Goal: Task Accomplishment & Management: Use online tool/utility

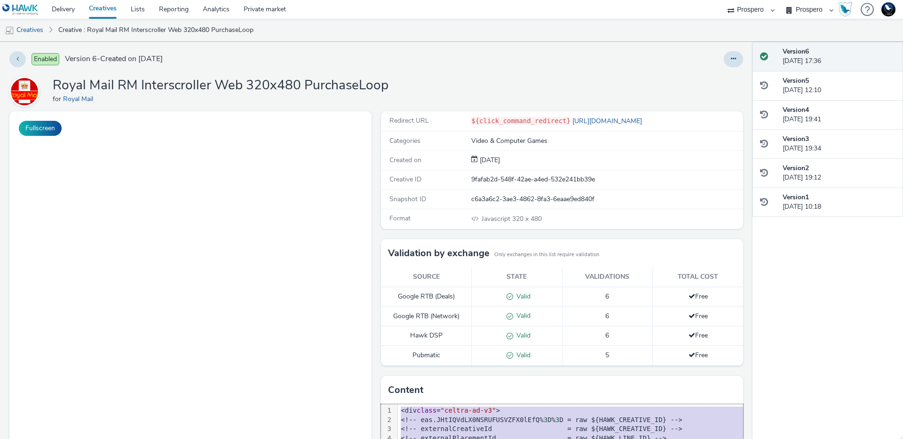
select select "47c37c18-910e-43a3-bb91-a2beb2847406"
select select "b1b940d3-d05b-48b5-821e-f328c33b988b"
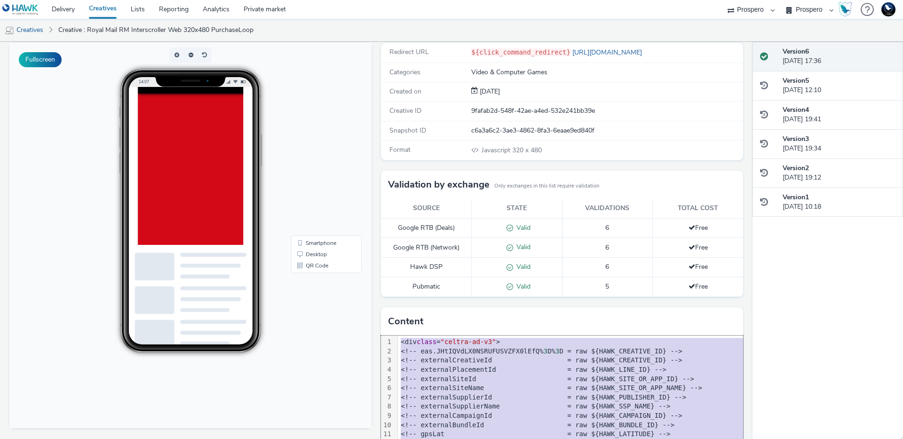
scroll to position [117, 0]
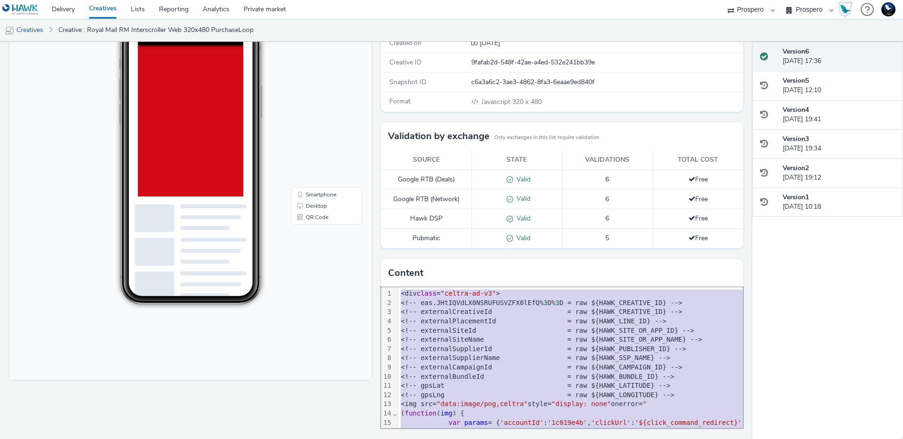
copy div "<div class = "celtra-ad-v3" > <!-- eas.JHtIQVdLX0NSRUFUSVZFX0lEfQ% 3 D% 3 D = r…"
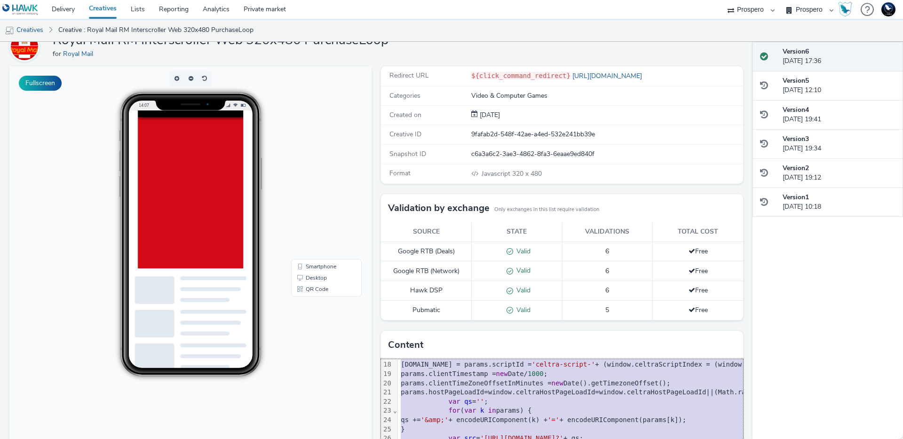
scroll to position [0, 0]
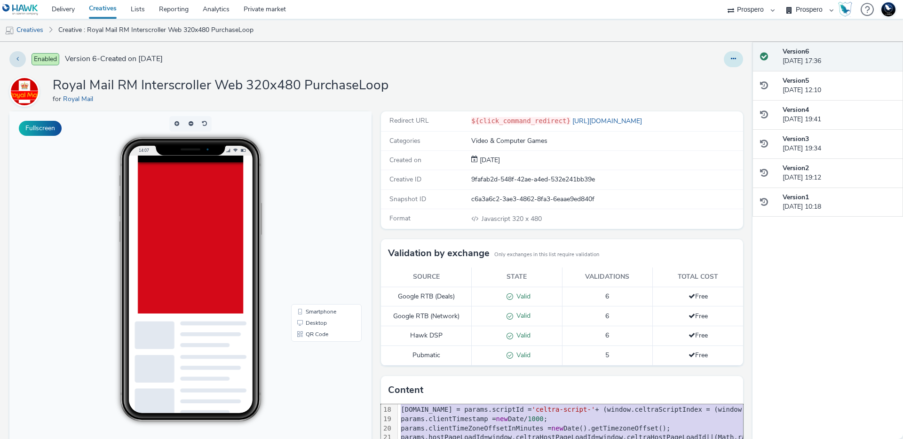
click at [724, 66] on button at bounding box center [733, 59] width 19 height 16
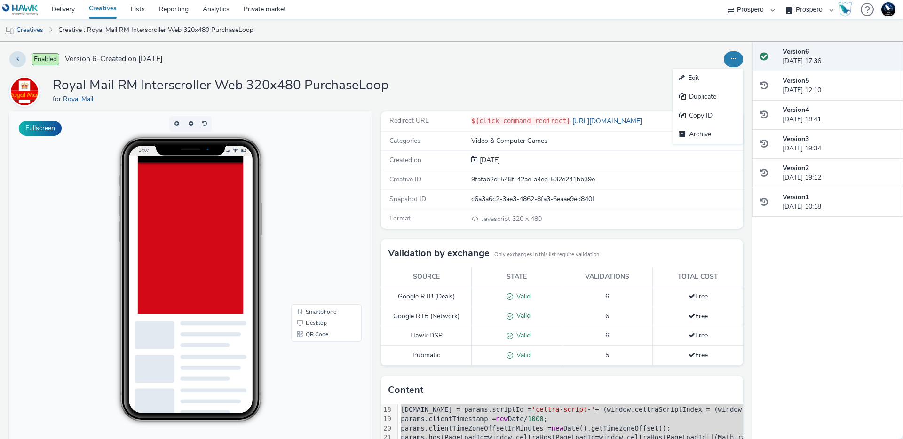
click at [638, 111] on div "Enabled Version 6 - Created on 13 May 2025 Edit Duplicate Copy ID Archive Royal…" at bounding box center [376, 241] width 753 height 398
click at [631, 119] on link "https://send.royalmail.com/?dclid=COCMqsLzn40DFZme_QcdgT8yeQ&gad_source=7" at bounding box center [608, 121] width 75 height 9
click at [724, 54] on button at bounding box center [733, 59] width 19 height 16
click at [712, 74] on link "Edit" at bounding box center [708, 78] width 71 height 19
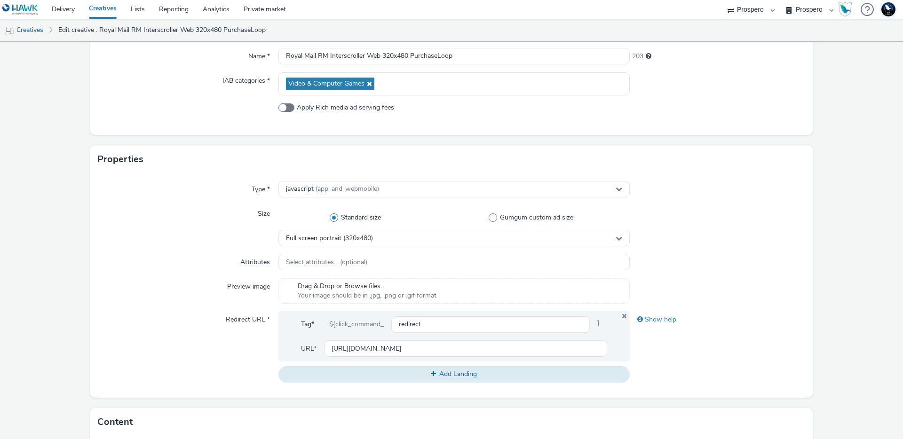
scroll to position [186, 0]
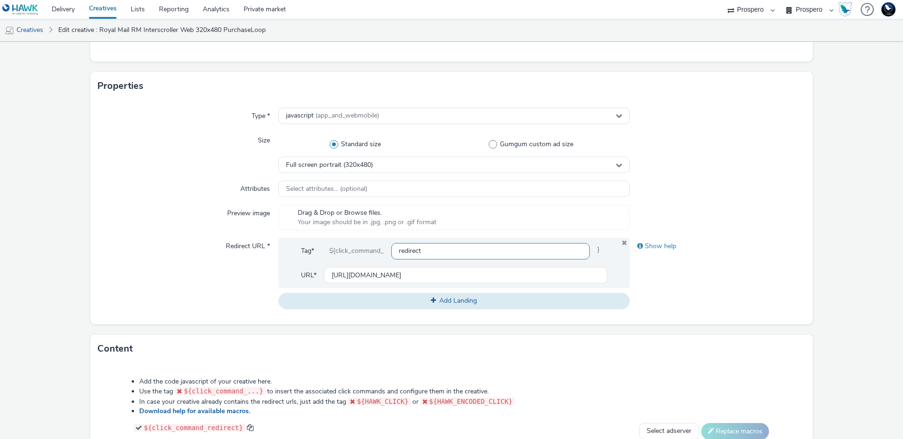
click at [455, 245] on input "redirect" at bounding box center [490, 251] width 199 height 16
click at [455, 247] on input "redirect" at bounding box center [490, 251] width 199 height 16
click at [448, 249] on input "redirect" at bounding box center [490, 251] width 199 height 16
click at [638, 245] on span at bounding box center [641, 246] width 6 height 7
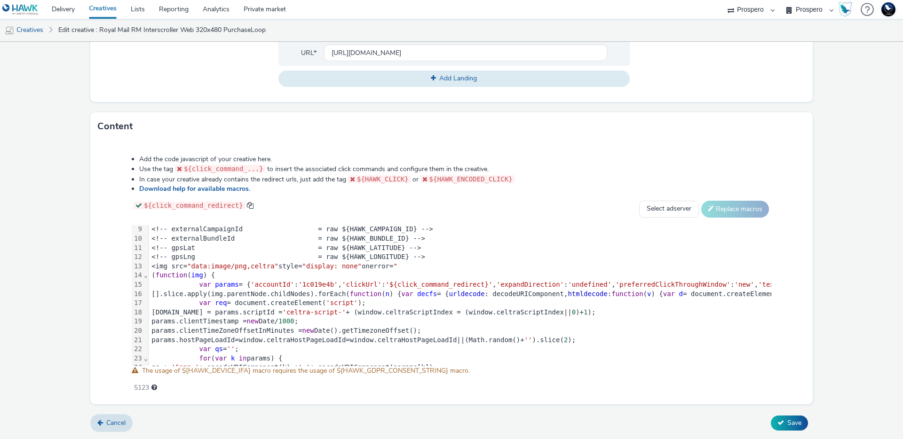
scroll to position [76, 0]
drag, startPoint x: 220, startPoint y: 287, endPoint x: 258, endPoint y: 286, distance: 38.1
click at [220, 287] on span "params" at bounding box center [227, 284] width 24 height 8
click at [285, 285] on span "'accountId'" at bounding box center [273, 284] width 44 height 8
click at [376, 286] on span "'clickUrl'" at bounding box center [362, 284] width 40 height 8
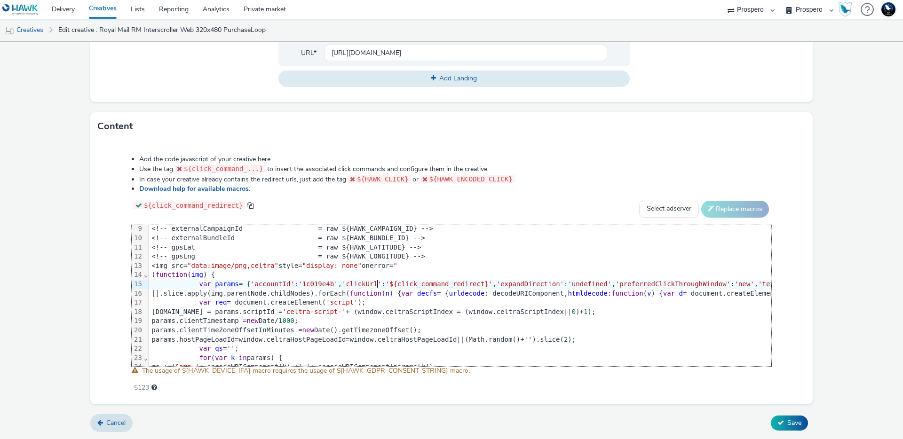
click at [376, 286] on span "'clickUrl'" at bounding box center [362, 284] width 40 height 8
click at [425, 282] on span "'${click_command_redirect}'" at bounding box center [439, 284] width 107 height 8
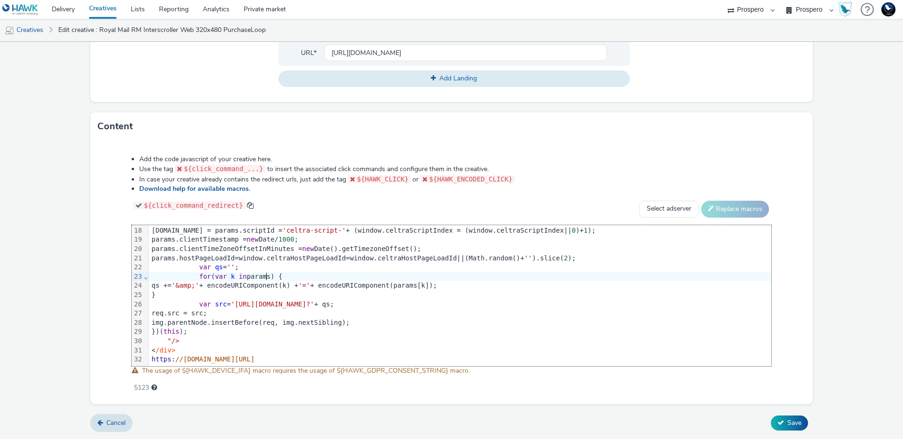
scroll to position [165, 0]
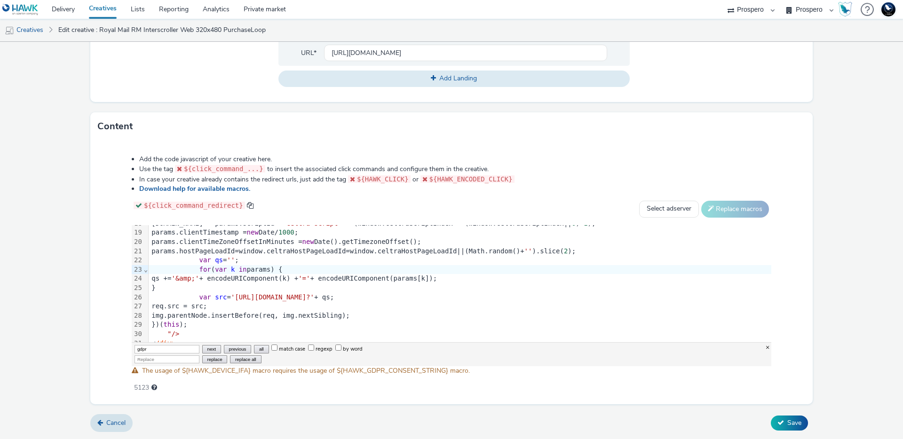
type input "gdpr"
click at [256, 394] on div "Add the code javascript of your creative here. Use the tag ${click_command_...}…" at bounding box center [451, 273] width 723 height 264
click at [202, 350] on button "next" at bounding box center [211, 349] width 19 height 8
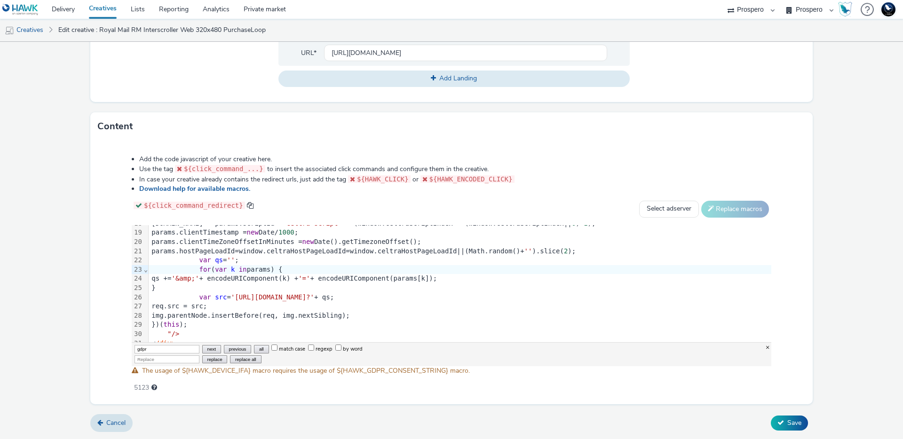
click at [202, 351] on button "next" at bounding box center [211, 349] width 19 height 8
click at [202, 350] on button "next" at bounding box center [211, 349] width 19 height 8
click at [311, 404] on div "Add the code javascript of your creative here. Use the tag ${click_command_...}…" at bounding box center [451, 273] width 723 height 264
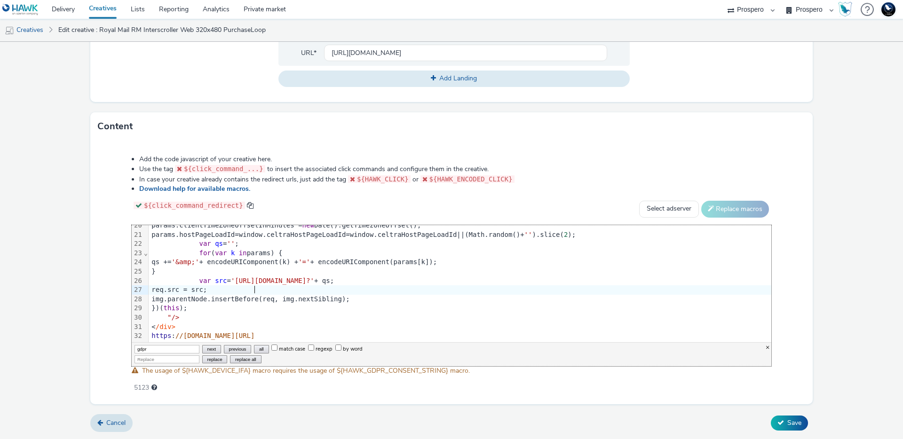
scroll to position [188, 0]
click at [335, 347] on input "by word" at bounding box center [338, 348] width 6 height 6
checkbox input "true"
click at [202, 350] on button "next" at bounding box center [211, 349] width 19 height 8
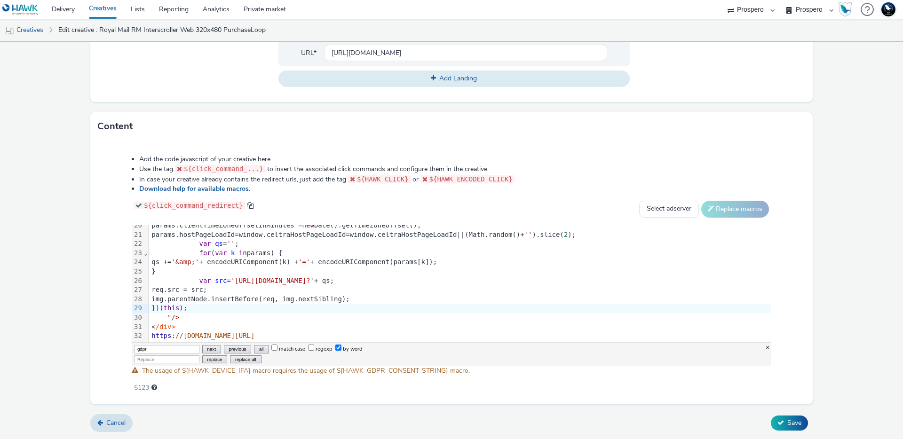
click at [202, 350] on button "next" at bounding box center [211, 349] width 19 height 8
click at [202, 349] on button "next" at bounding box center [211, 349] width 19 height 8
click at [202, 348] on button "next" at bounding box center [211, 349] width 19 height 8
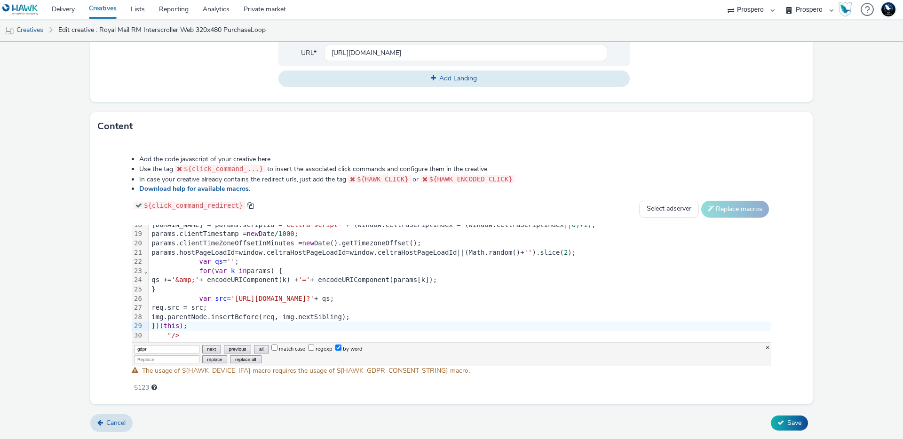
scroll to position [114, 0]
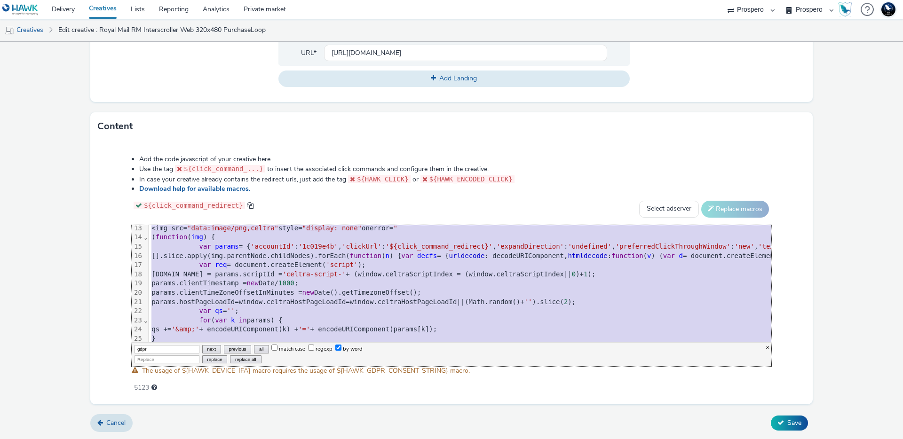
click at [314, 289] on span "new" at bounding box center [309, 293] width 12 height 8
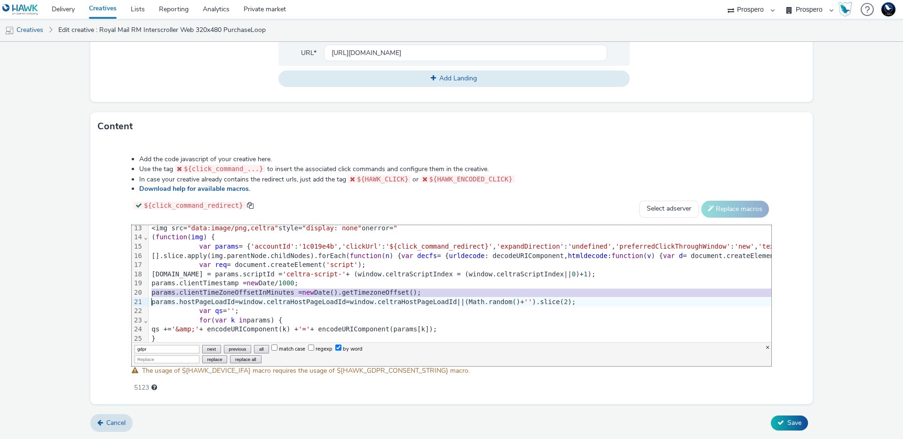
click at [314, 289] on span "new" at bounding box center [309, 293] width 12 height 8
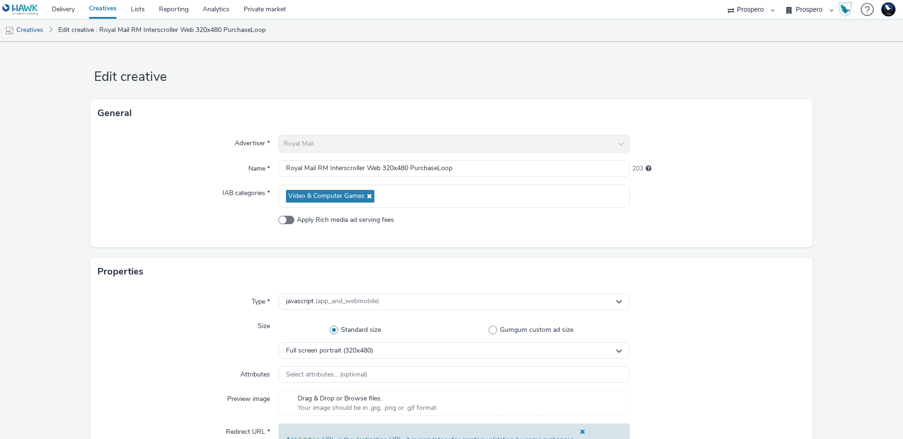
scroll to position [321, 0]
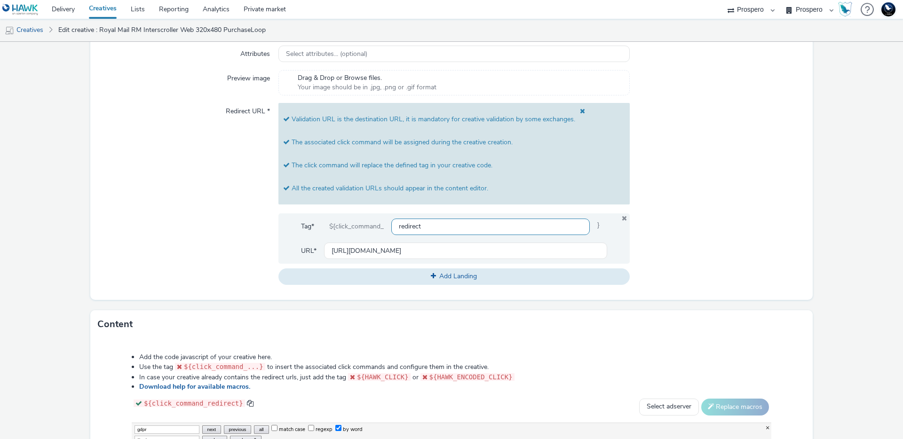
click at [413, 228] on input "redirect" at bounding box center [490, 227] width 199 height 16
click at [519, 228] on input "redirect" at bounding box center [490, 227] width 199 height 16
click at [518, 228] on input "redirect" at bounding box center [490, 227] width 199 height 16
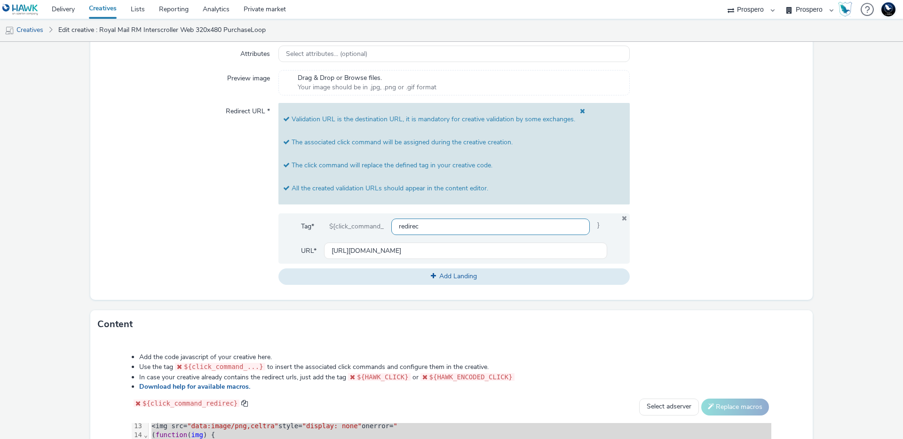
type input "redirect"
click at [374, 251] on input "[URL][DOMAIN_NAME]" at bounding box center [465, 251] width 283 height 16
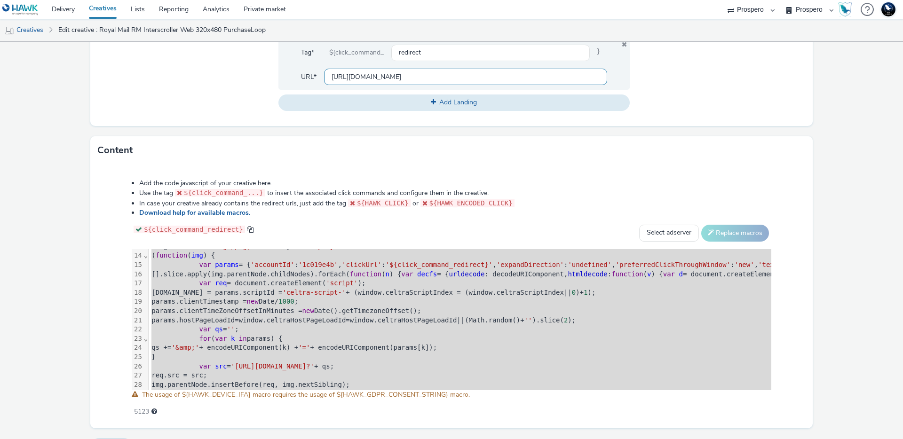
scroll to position [101, 0]
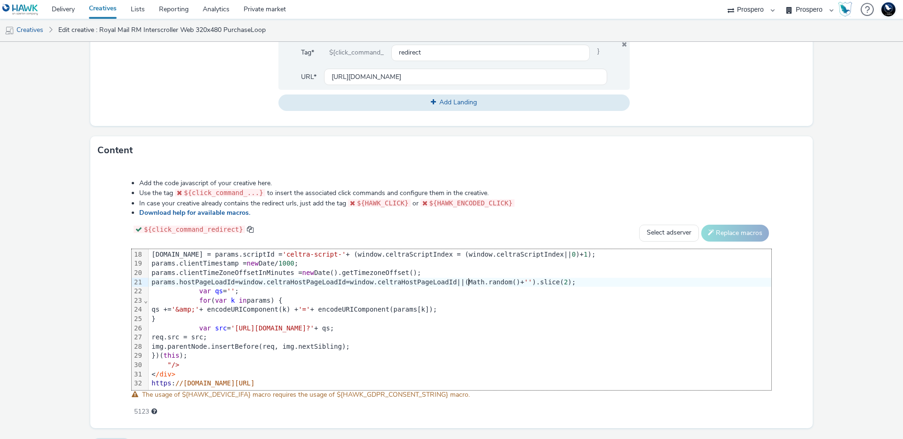
scroll to position [165, 0]
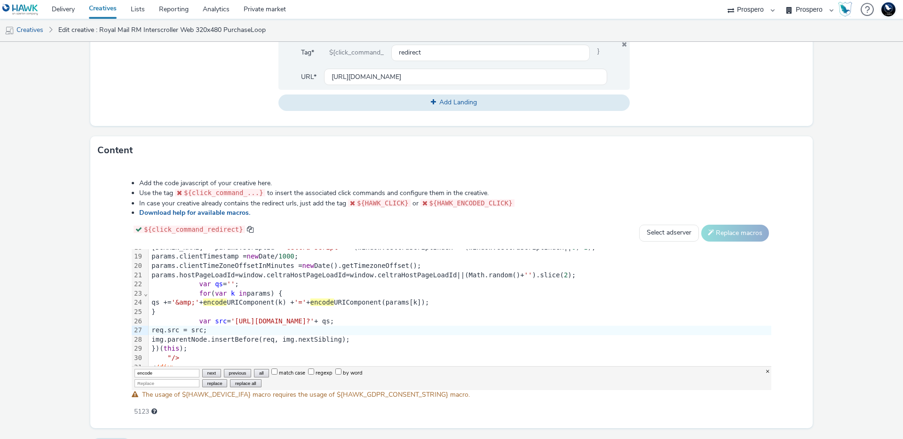
type input "encode"
click at [202, 374] on button "next" at bounding box center [211, 373] width 19 height 8
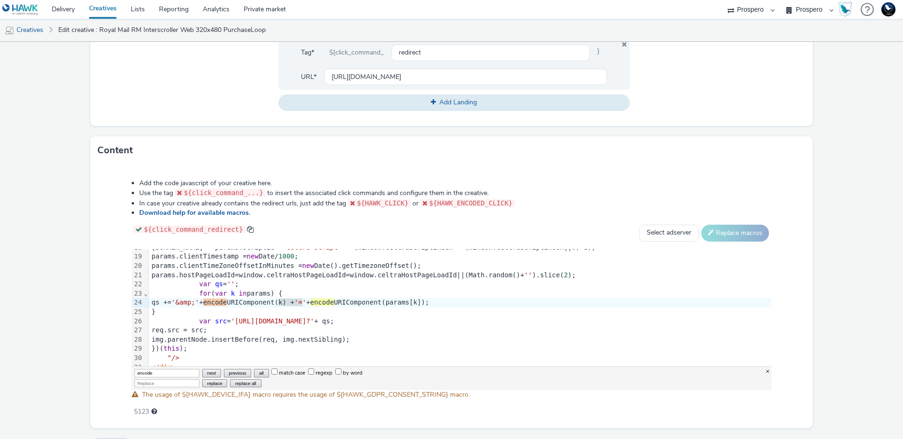
click at [202, 372] on button "next" at bounding box center [211, 373] width 19 height 8
drag, startPoint x: 282, startPoint y: 303, endPoint x: 239, endPoint y: 304, distance: 42.8
drag, startPoint x: 282, startPoint y: 302, endPoint x: 558, endPoint y: 301, distance: 276.7
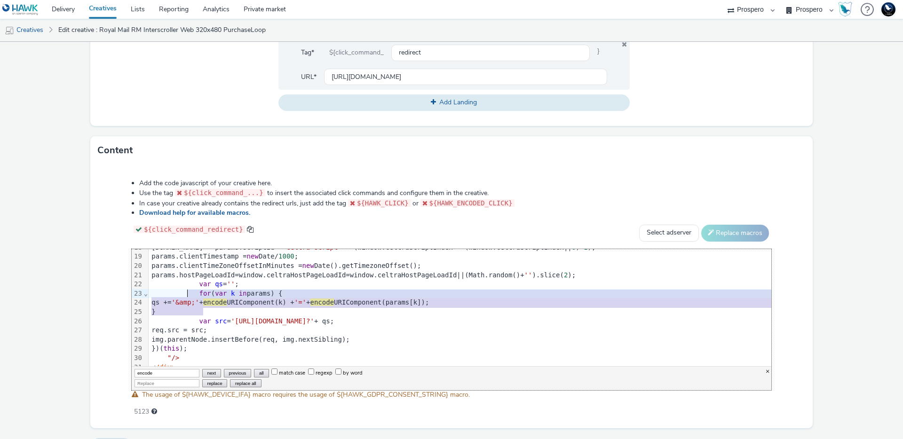
drag, startPoint x: 196, startPoint y: 307, endPoint x: 186, endPoint y: 295, distance: 15.0
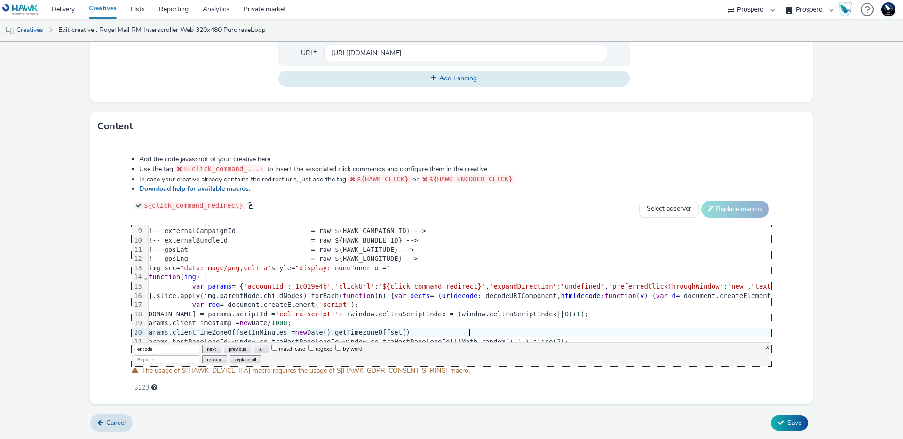
scroll to position [74, 0]
click at [360, 288] on span "'clickUrl'" at bounding box center [362, 287] width 40 height 8
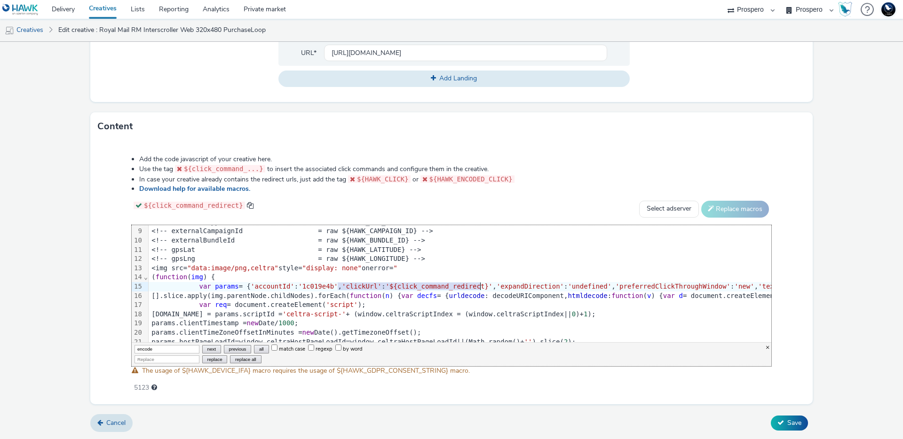
drag, startPoint x: 355, startPoint y: 288, endPoint x: 482, endPoint y: 287, distance: 126.6
click at [485, 286] on span "'${click_command_redirect}'" at bounding box center [439, 287] width 107 height 8
drag, startPoint x: 399, startPoint y: 285, endPoint x: 493, endPoint y: 287, distance: 94.1
click at [493, 287] on span "'${click_command_redirect}'" at bounding box center [439, 287] width 107 height 8
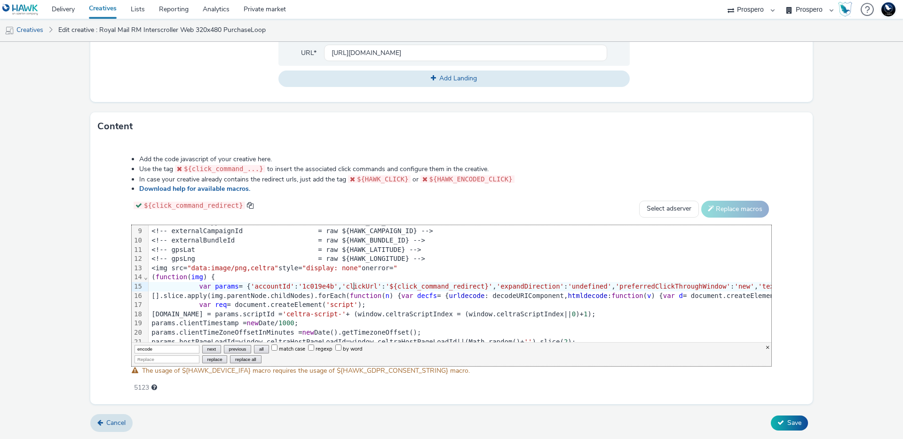
click at [354, 286] on span "'clickUrl'" at bounding box center [362, 287] width 40 height 8
click at [643, 204] on select "Select adserver Sizmek DCM Adform Sting" at bounding box center [669, 209] width 60 height 17
click at [639, 201] on select "Select adserver Sizmek DCM Adform Sting" at bounding box center [669, 209] width 60 height 17
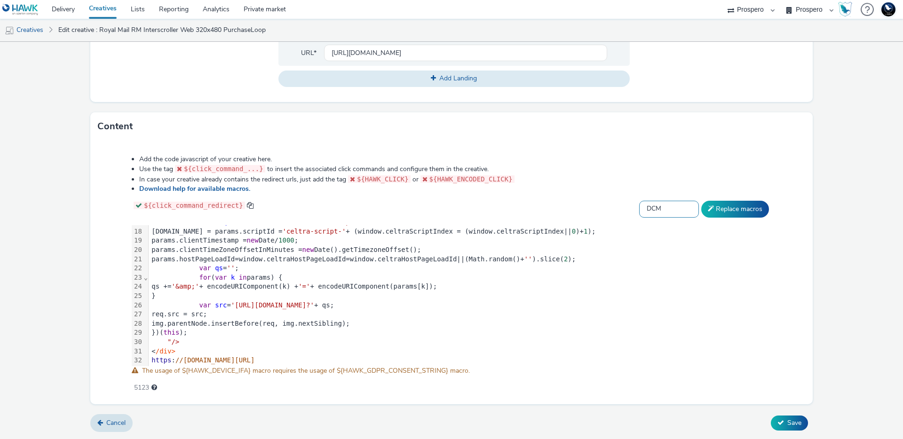
scroll to position [165, 0]
click at [641, 205] on select "Select adserver Sizmek DCM Adform Sting" at bounding box center [669, 209] width 60 height 17
click at [639, 201] on select "Select adserver Sizmek DCM Adform Sting" at bounding box center [669, 209] width 60 height 17
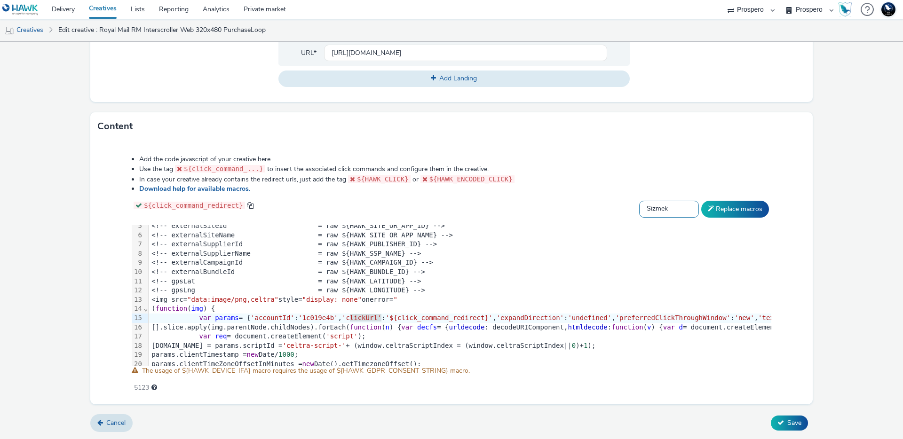
scroll to position [0, 0]
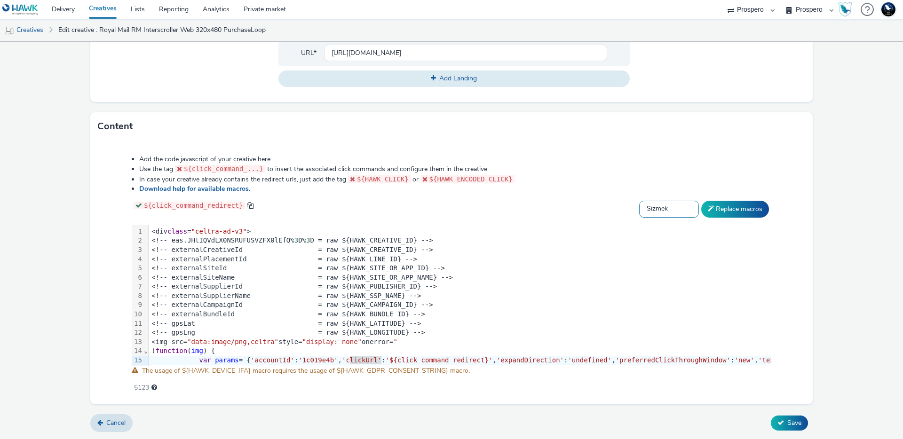
click at [669, 206] on select "Select adserver Sizmek DCM Adform Sting" at bounding box center [669, 209] width 60 height 17
click at [639, 201] on select "Select adserver Sizmek DCM Adform Sting" at bounding box center [669, 209] width 60 height 17
click at [659, 203] on select "Select adserver Sizmek DCM Adform Sting" at bounding box center [669, 209] width 60 height 17
select select "sting"
click at [639, 201] on select "Select adserver Sizmek DCM Adform Sting" at bounding box center [669, 209] width 60 height 17
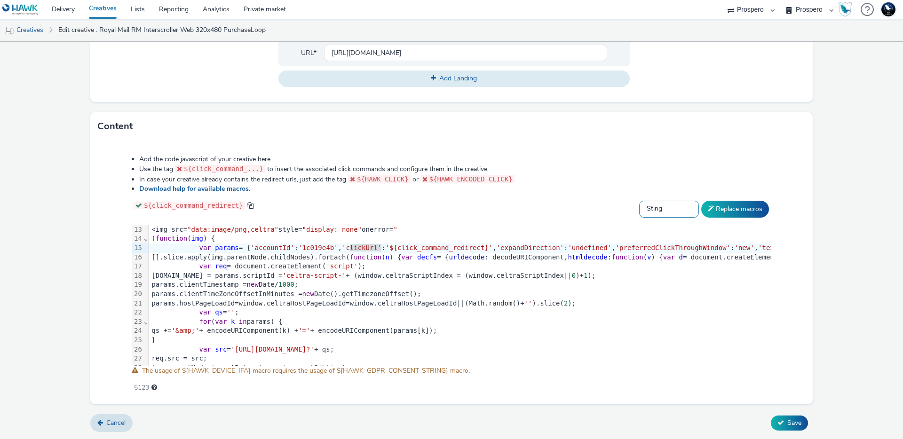
scroll to position [118, 0]
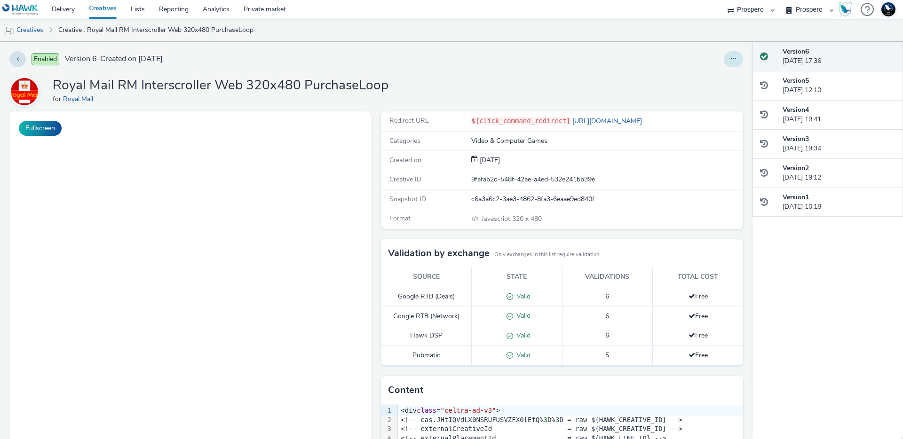
click at [724, 61] on button at bounding box center [733, 59] width 19 height 16
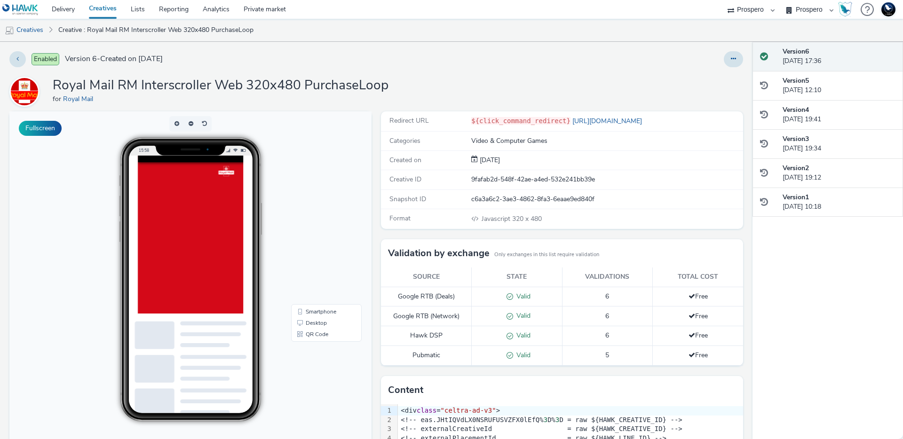
click at [562, 71] on div "Enabled Version 6 - Created on [DATE] Royal Mail RM Interscroller Web 320x480 P…" at bounding box center [376, 241] width 753 height 398
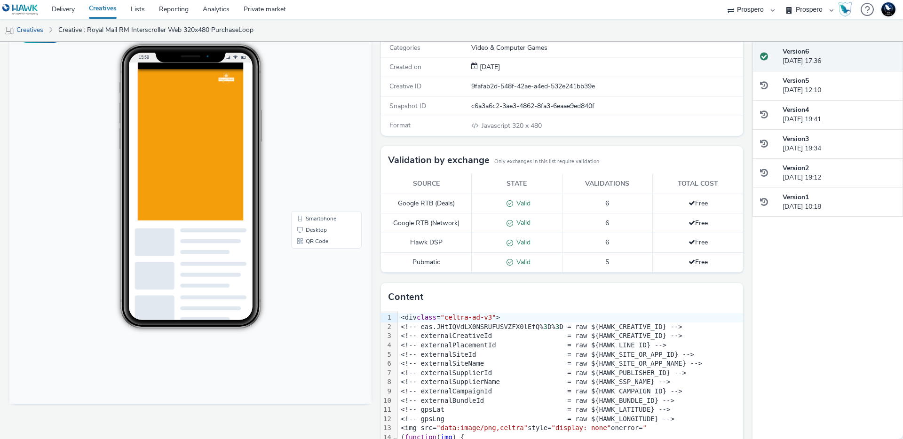
scroll to position [36, 0]
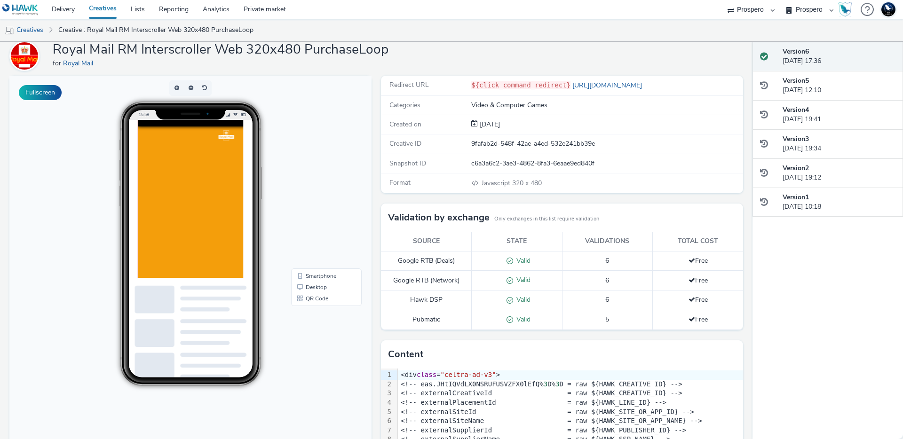
click at [238, 192] on div at bounding box center [589, 340] width 903 height 440
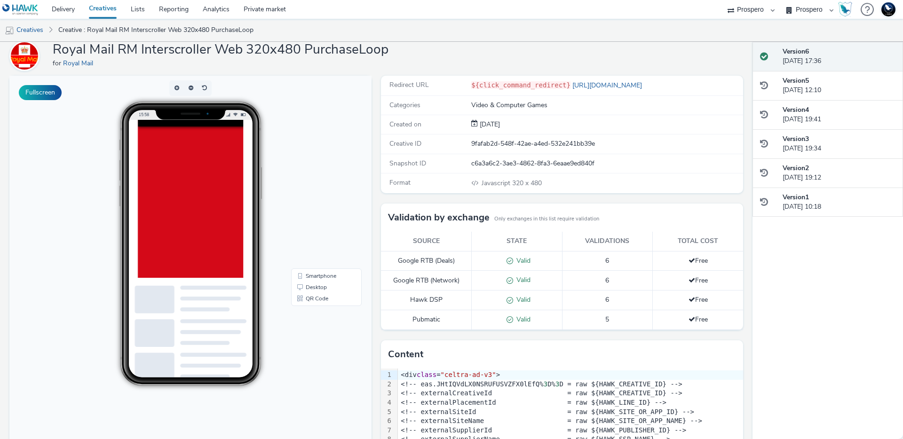
click at [243, 184] on div at bounding box center [589, 340] width 903 height 440
click at [240, 178] on div at bounding box center [589, 340] width 903 height 440
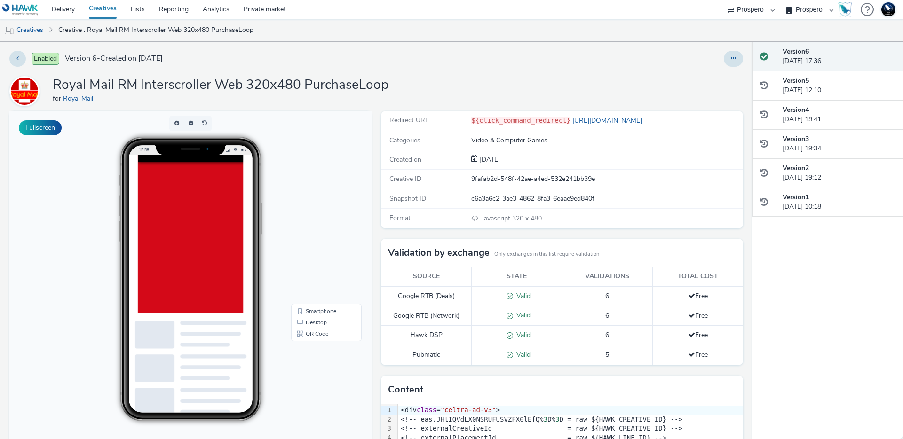
scroll to position [0, 0]
click at [731, 56] on icon at bounding box center [733, 59] width 5 height 7
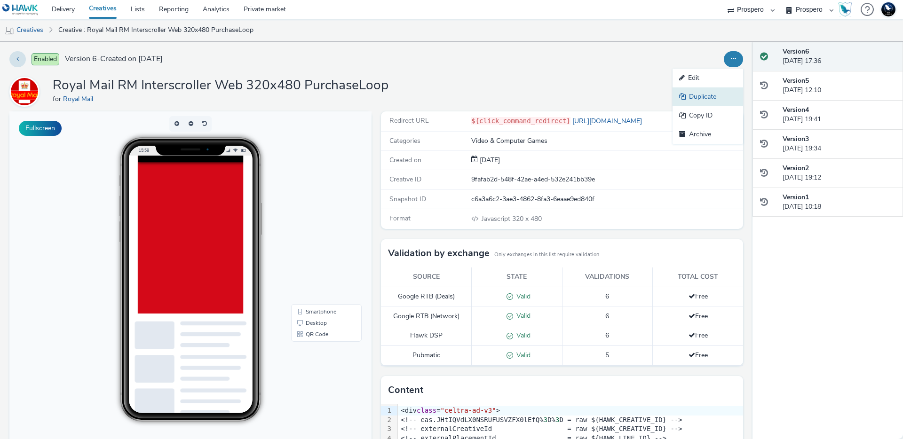
click at [696, 93] on link "Duplicate" at bounding box center [708, 97] width 71 height 19
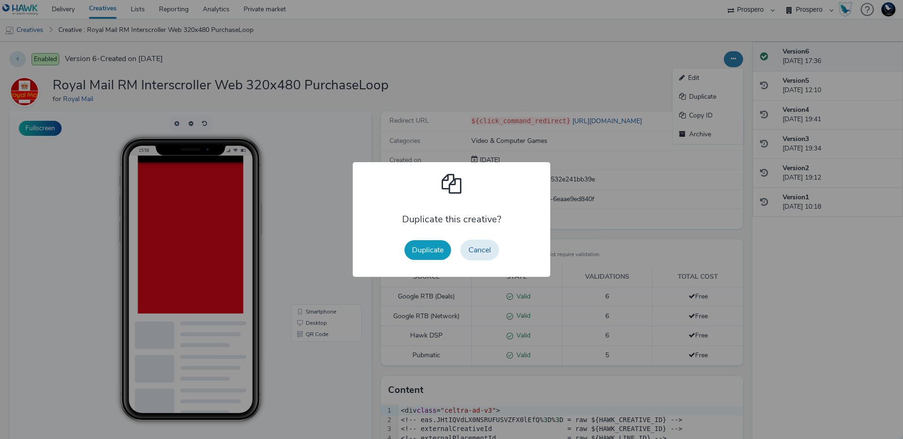
click at [434, 250] on button "Duplicate" at bounding box center [428, 250] width 47 height 20
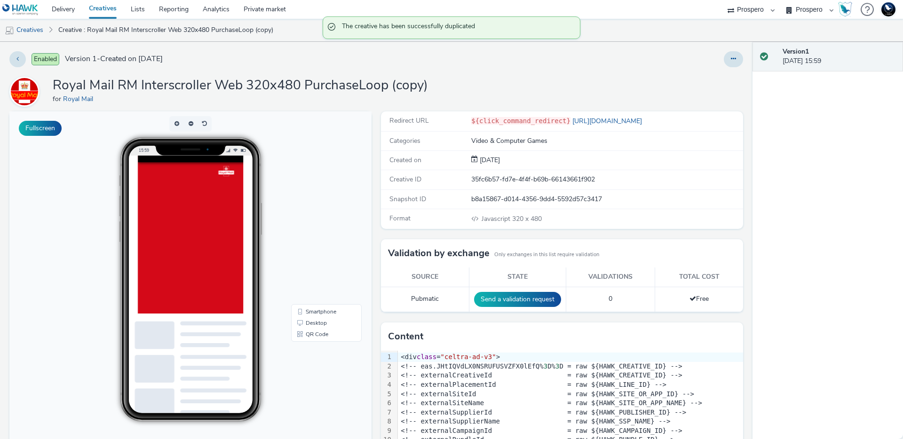
click at [724, 67] on div at bounding box center [733, 59] width 19 height 16
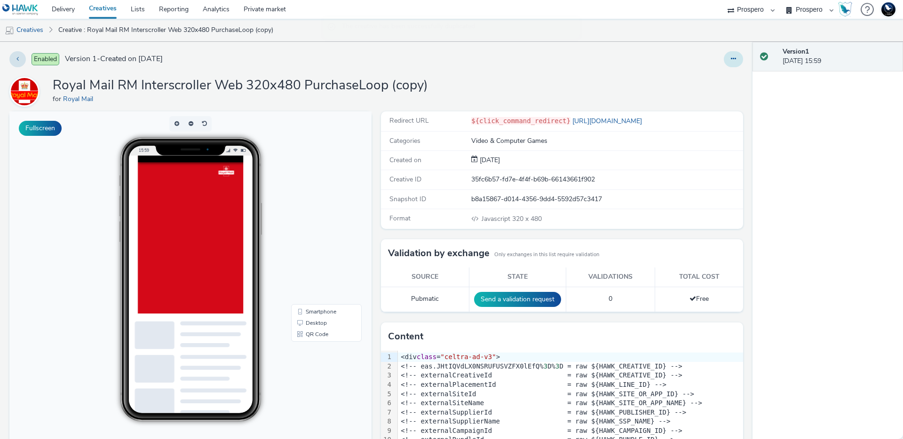
click at [724, 64] on button at bounding box center [733, 59] width 19 height 16
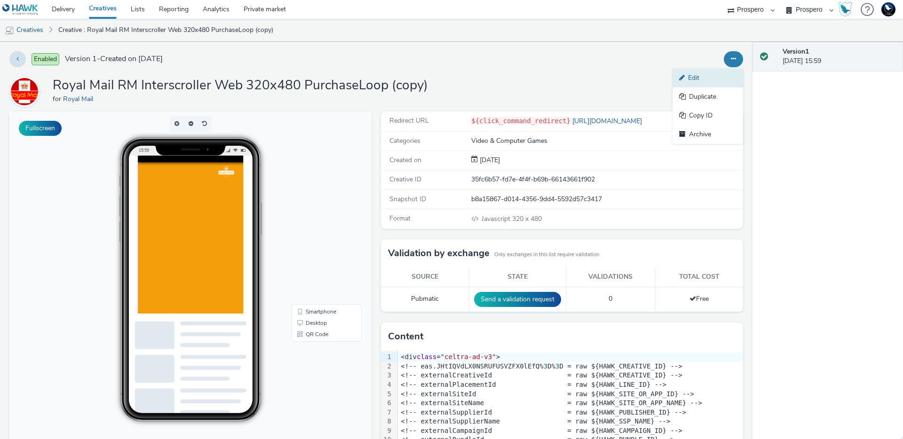
click at [690, 80] on link "Edit" at bounding box center [708, 78] width 71 height 19
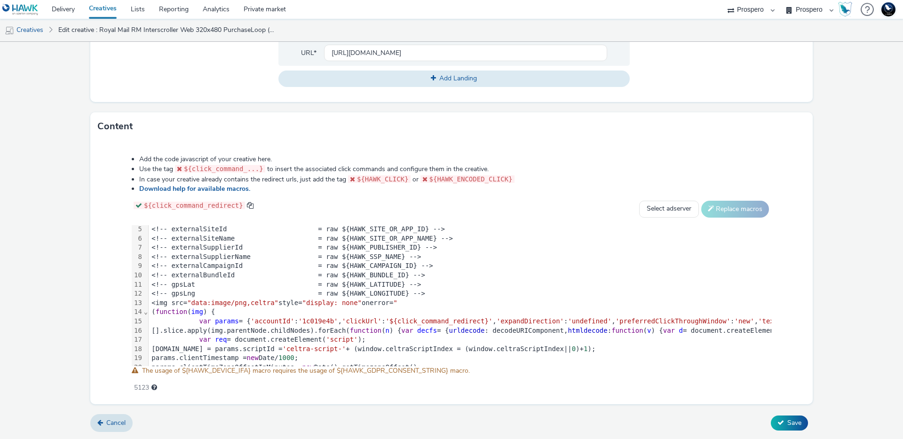
scroll to position [103, 0]
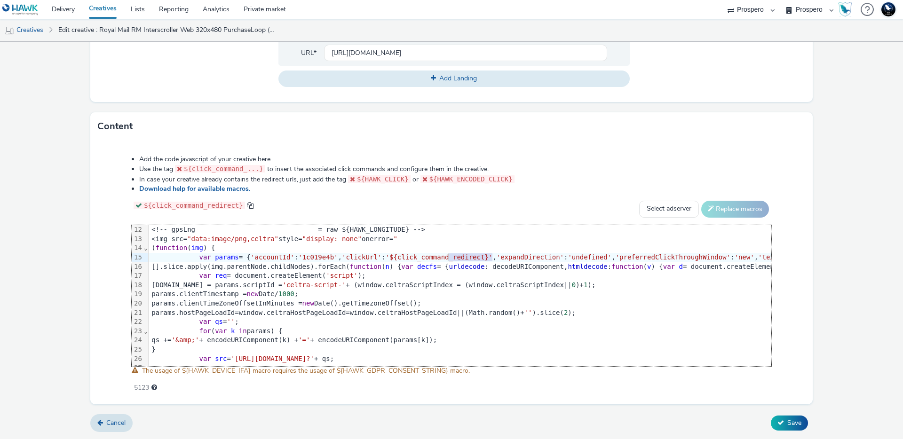
drag, startPoint x: 494, startPoint y: 257, endPoint x: 449, endPoint y: 257, distance: 44.7
click at [449, 257] on span "'${click_command_redirect}'" at bounding box center [439, 258] width 107 height 8
drag, startPoint x: 494, startPoint y: 256, endPoint x: 394, endPoint y: 255, distance: 100.7
click at [394, 255] on span "'${click_command_redirect}'" at bounding box center [439, 258] width 107 height 8
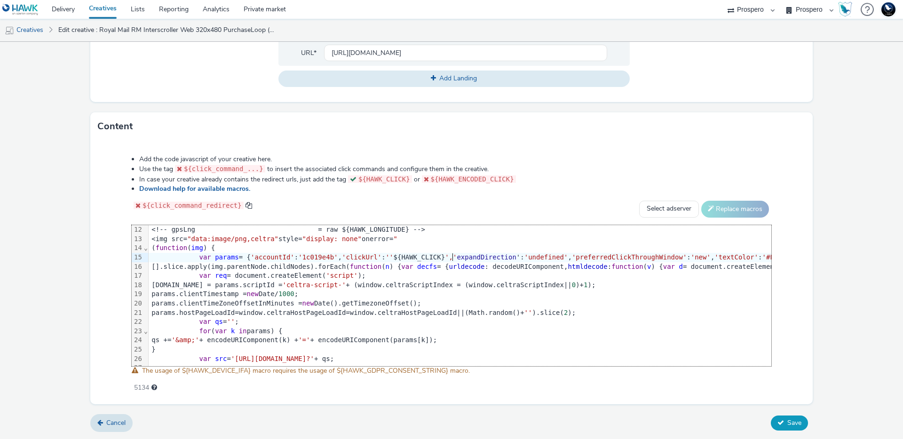
click at [788, 422] on span "Save" at bounding box center [795, 423] width 14 height 9
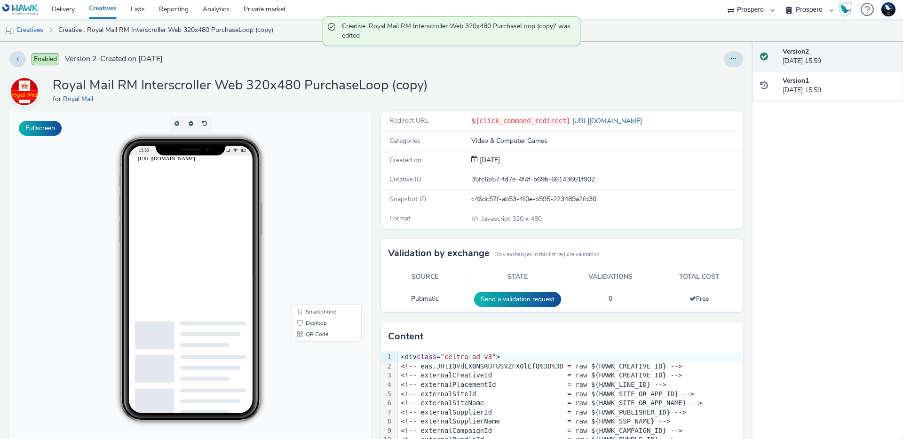
click at [222, 164] on html "[URL][DOMAIN_NAME]" at bounding box center [213, 160] width 151 height 8
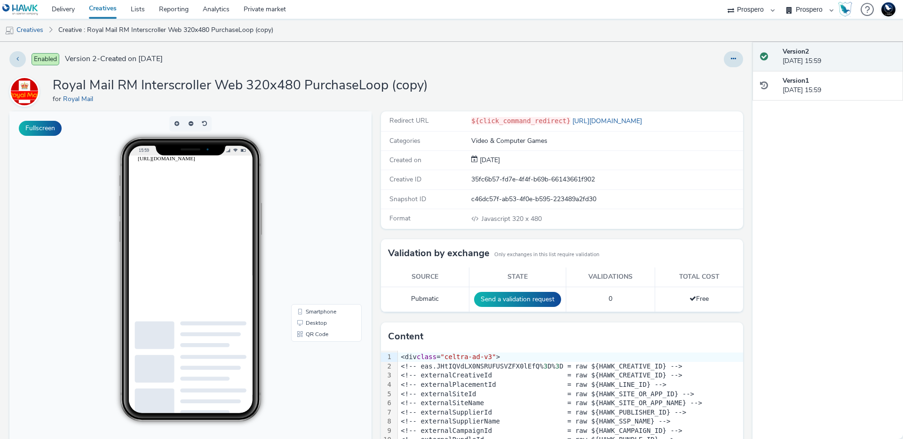
click at [287, 163] on div "15:59" at bounding box center [191, 279] width 194 height 285
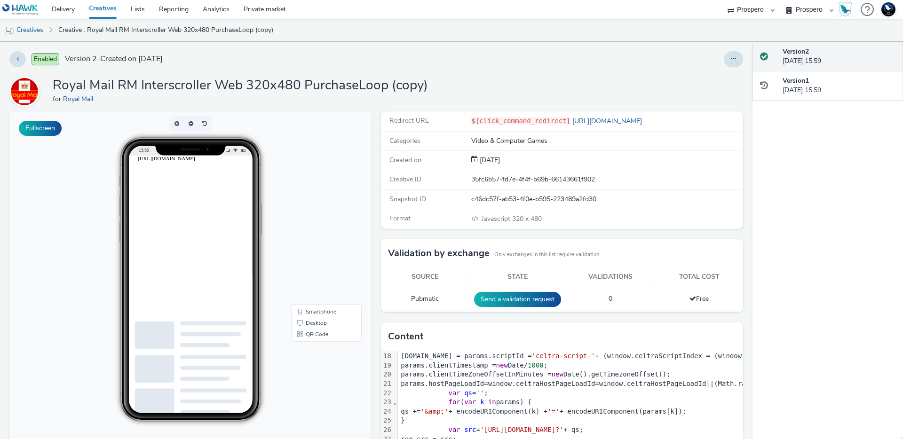
click at [716, 58] on div at bounding box center [597, 59] width 294 height 16
click at [724, 58] on button at bounding box center [733, 59] width 19 height 16
click at [686, 74] on link "Edit" at bounding box center [708, 78] width 71 height 19
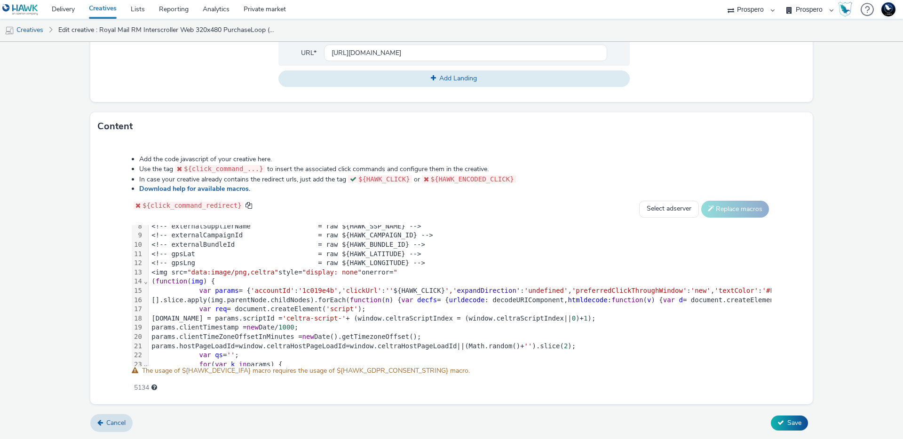
scroll to position [107, 0]
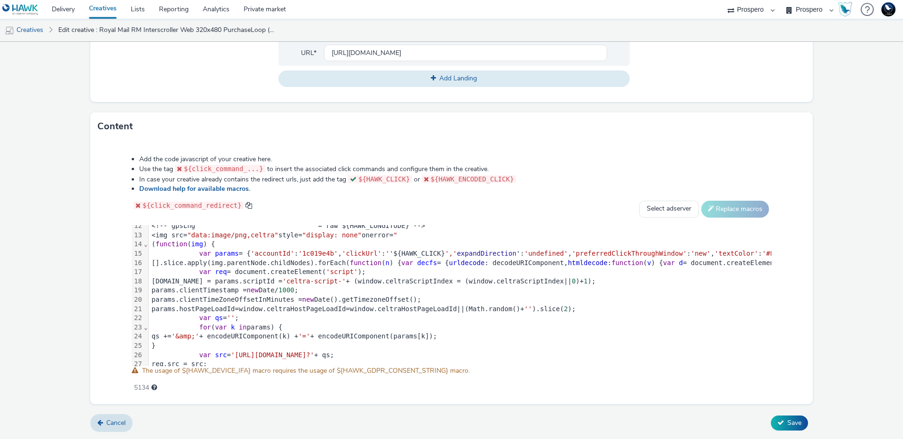
click at [393, 254] on span "''" at bounding box center [390, 254] width 8 height 8
click at [391, 251] on span "''" at bounding box center [390, 254] width 8 height 8
click at [779, 422] on button "Save" at bounding box center [789, 423] width 37 height 15
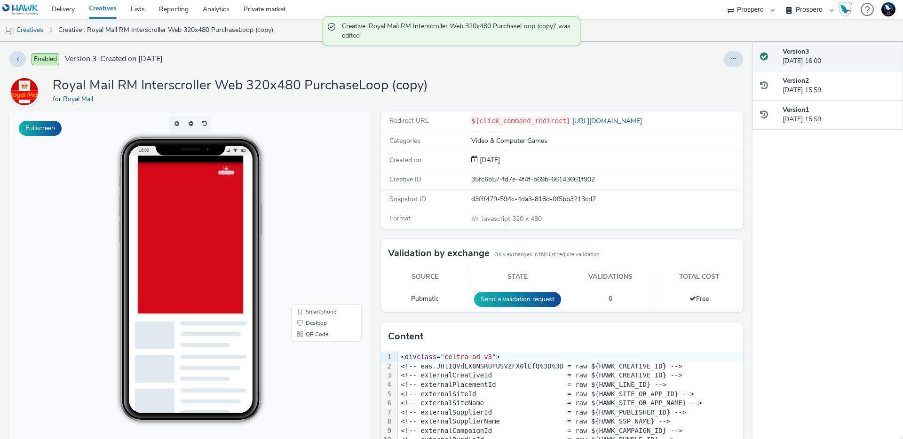
click at [222, 255] on div at bounding box center [589, 376] width 903 height 440
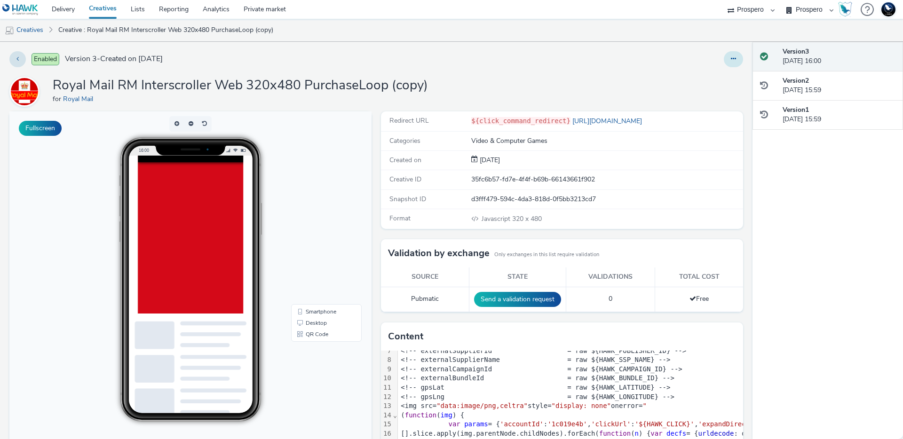
click at [731, 56] on icon at bounding box center [733, 59] width 5 height 7
click at [695, 76] on link "Edit" at bounding box center [708, 78] width 71 height 19
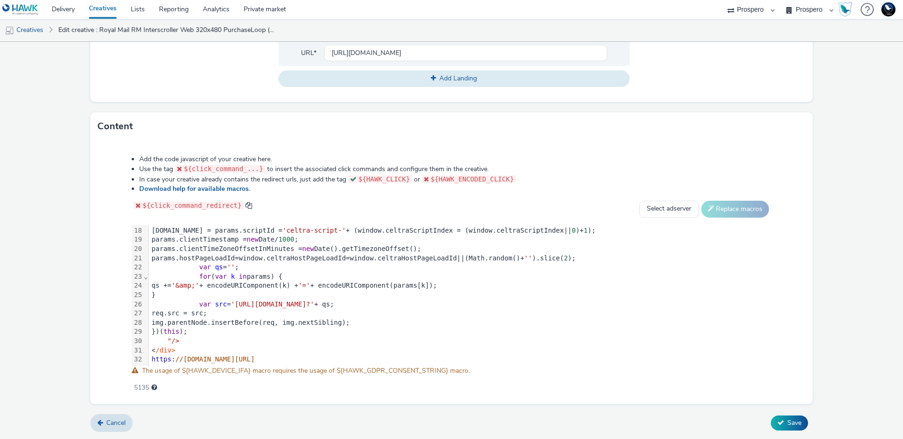
scroll to position [165, 0]
drag, startPoint x: 176, startPoint y: 180, endPoint x: 284, endPoint y: 182, distance: 107.8
click at [284, 182] on li "In case your creative already contains the redirect urls, just add the tag ${HA…" at bounding box center [455, 180] width 632 height 10
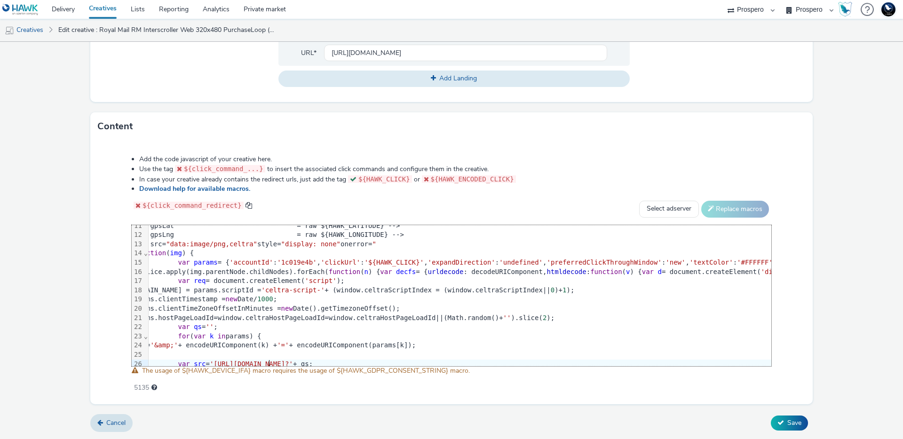
scroll to position [98, 0]
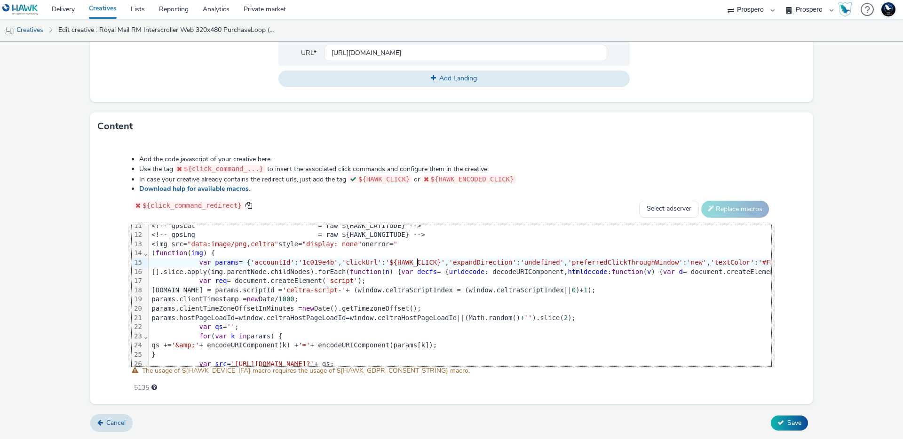
click at [417, 263] on span "'${HAWK_CLICK}'" at bounding box center [415, 263] width 59 height 8
drag, startPoint x: 439, startPoint y: 262, endPoint x: 403, endPoint y: 262, distance: 36.2
click at [403, 262] on span "'${HAWK_CLICK}'" at bounding box center [415, 263] width 59 height 8
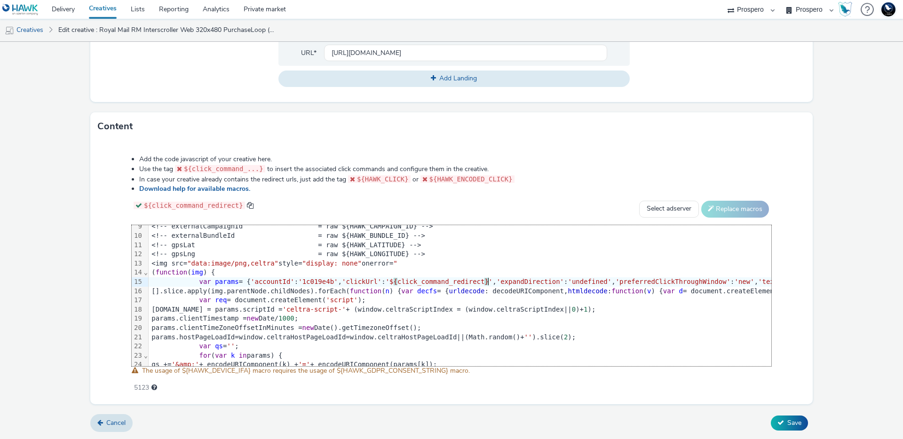
scroll to position [0, 0]
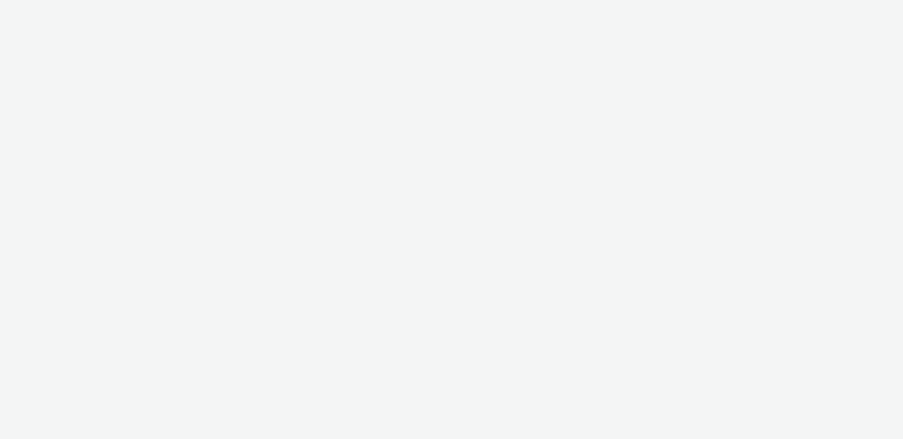
select select "47c37c18-910e-43a3-bb91-a2beb2847406"
select select "b1b940d3-d05b-48b5-821e-f328c33b988b"
select select "47c37c18-910e-43a3-bb91-a2beb2847406"
select select "b1b940d3-d05b-48b5-821e-f328c33b988b"
select select "a3b4fd3b-57b2-41be-86d8-3aa812b5bd0d"
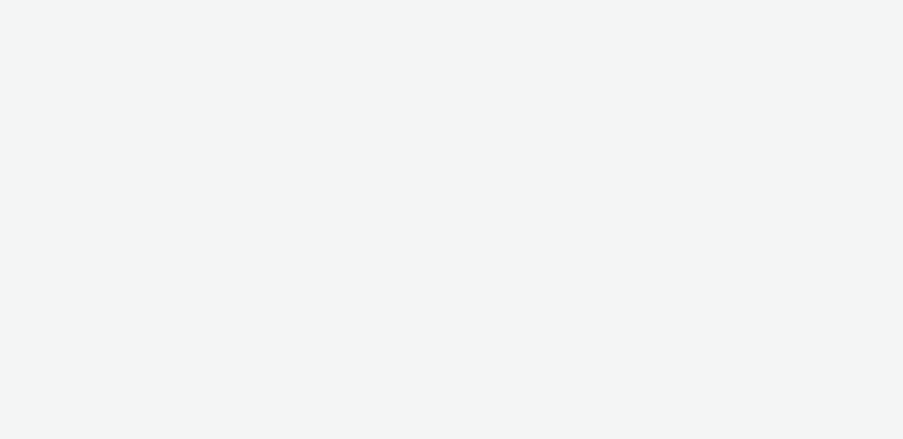
select select "ad61ac31-c043-444a-a9a6-38829a17ea82"
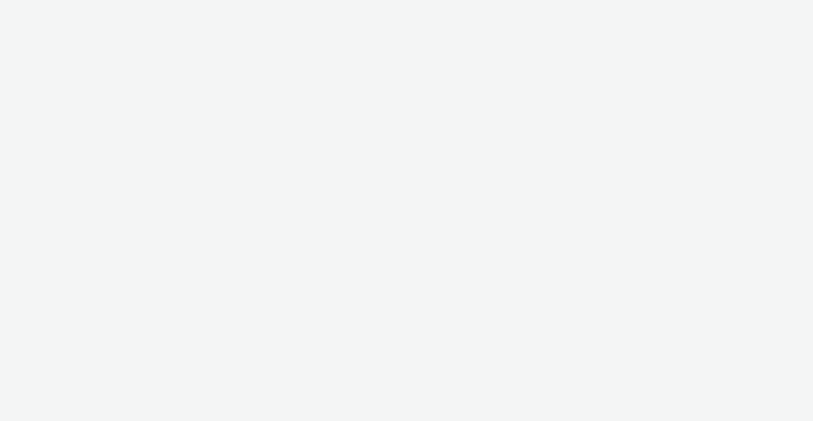
select select "47c37c18-910e-43a3-bb91-a2beb2847406"
select select "b1b940d3-d05b-48b5-821e-f328c33b988b"
select select "47c37c18-910e-43a3-bb91-a2beb2847406"
select select "b1b940d3-d05b-48b5-821e-f328c33b988b"
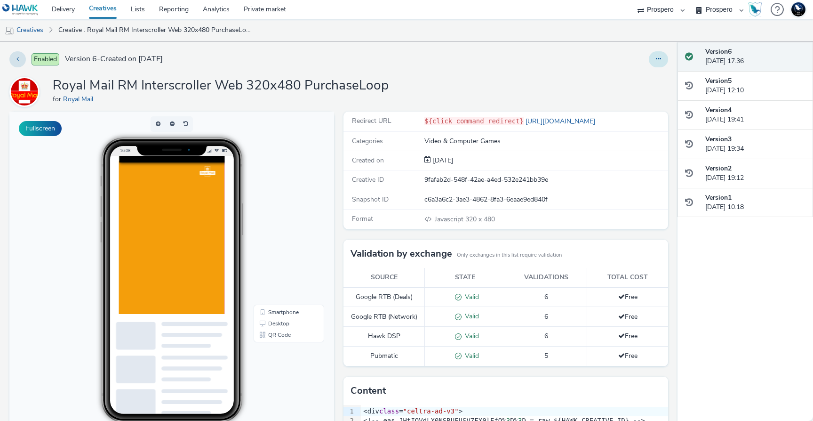
click at [657, 56] on button at bounding box center [658, 59] width 19 height 16
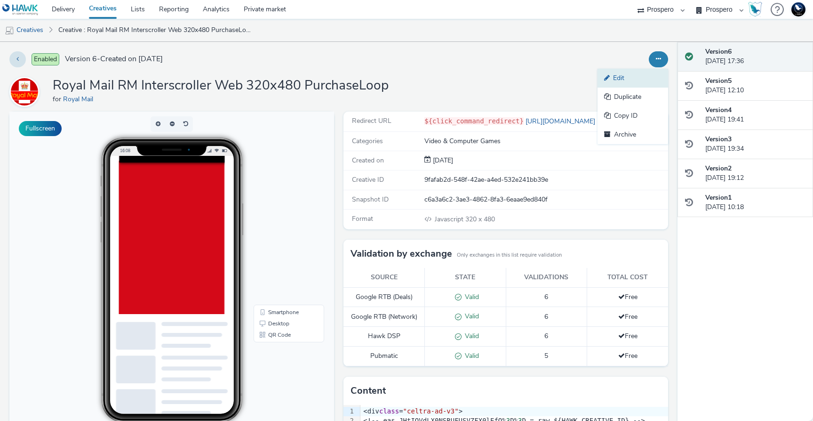
click at [618, 82] on link "Edit" at bounding box center [633, 78] width 71 height 19
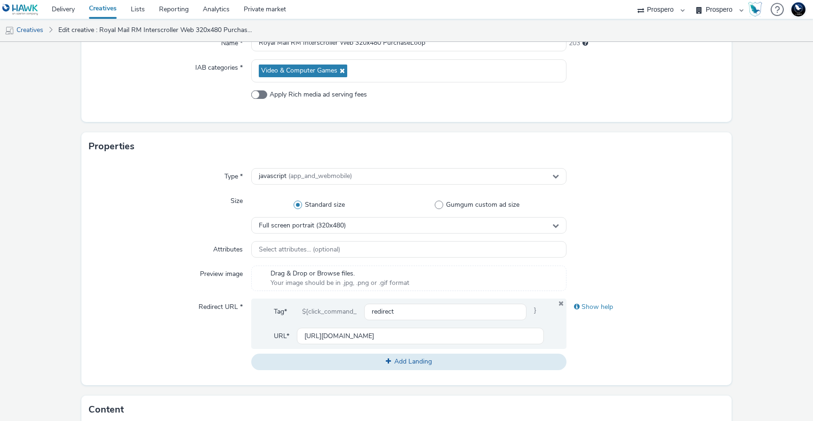
scroll to position [127, 0]
click at [456, 332] on input "[URL][DOMAIN_NAME]" at bounding box center [420, 335] width 247 height 16
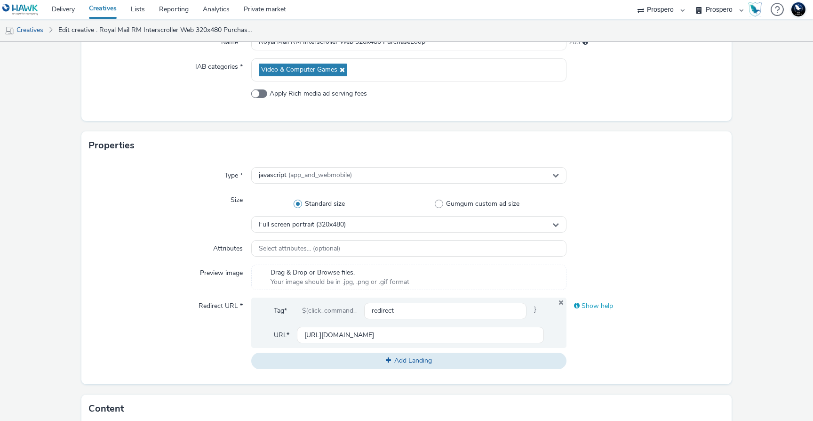
click at [574, 307] on span at bounding box center [577, 305] width 6 height 7
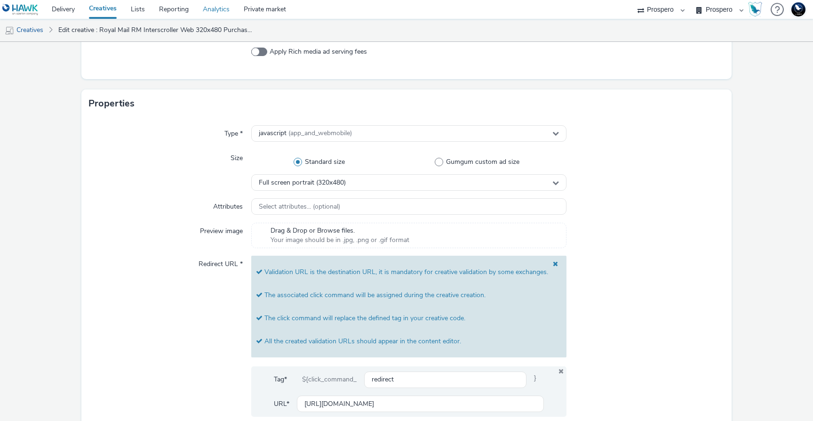
scroll to position [5, 0]
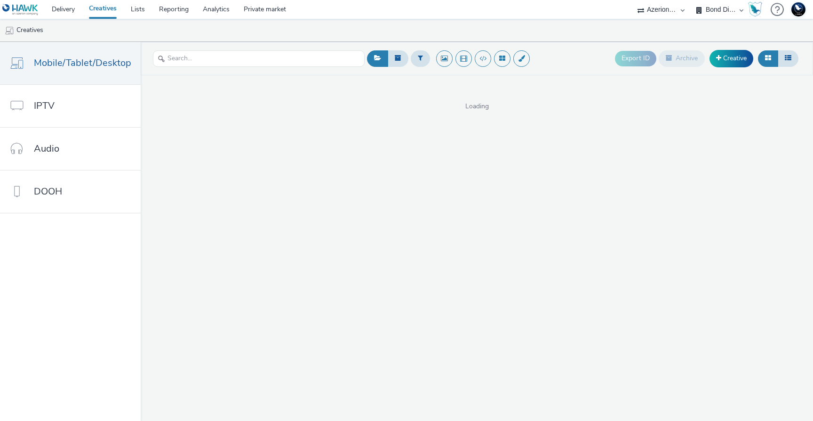
select select "a3b4fd3b-57b2-41be-86d8-3aa812b5bd0d"
select select "ad61ac31-c043-444a-a9a6-38829a17ea82"
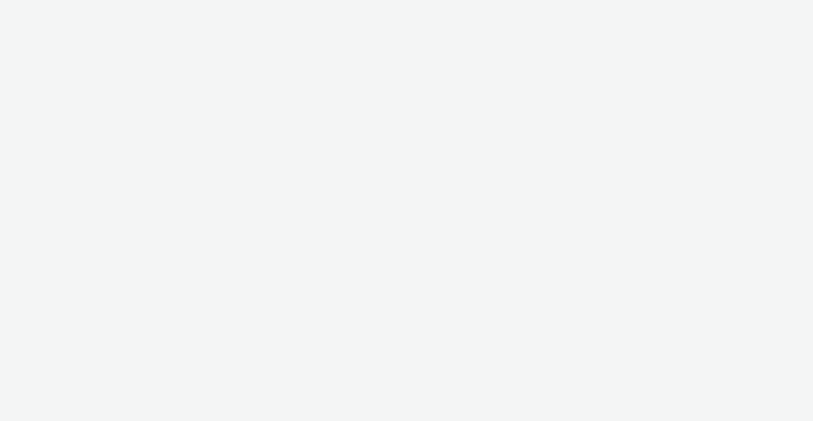
select select "ac009755-aa48-4799-8050-7a339a378eb8"
select select "79162ed7-0017-4339-93b0-3399b708648f"
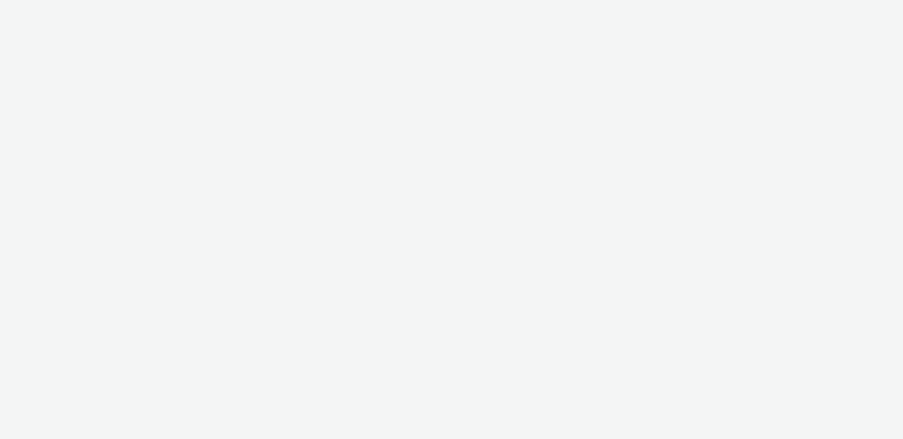
select select "ac009755-aa48-4799-8050-7a339a378eb8"
select select "79162ed7-0017-4339-93b0-3399b708648f"
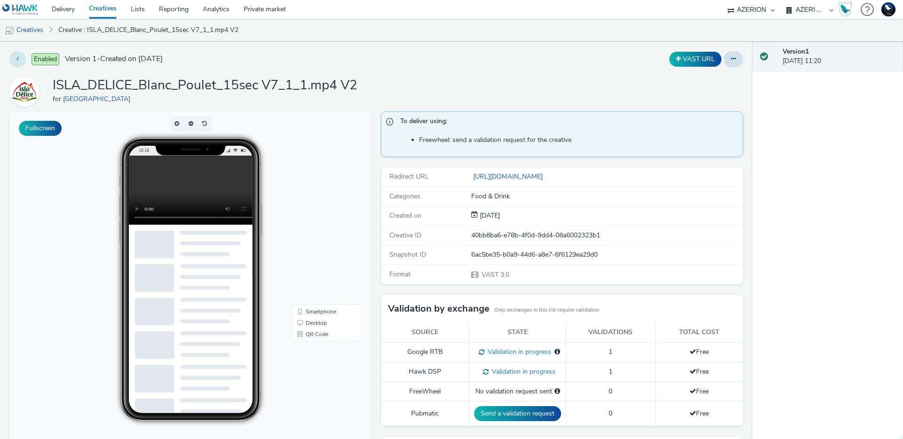
click at [16, 56] on icon at bounding box center [17, 59] width 2 height 7
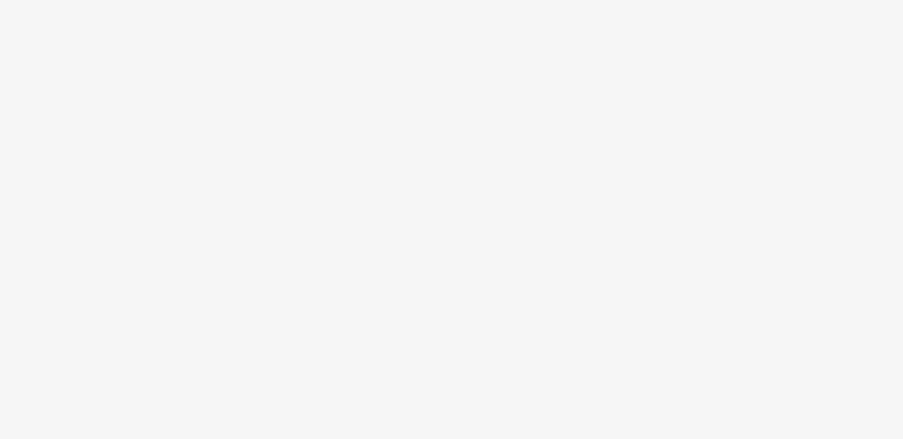
select select "ac009755-aa48-4799-8050-7a339a378eb8"
select select "79162ed7-0017-4339-93b0-3399b708648f"
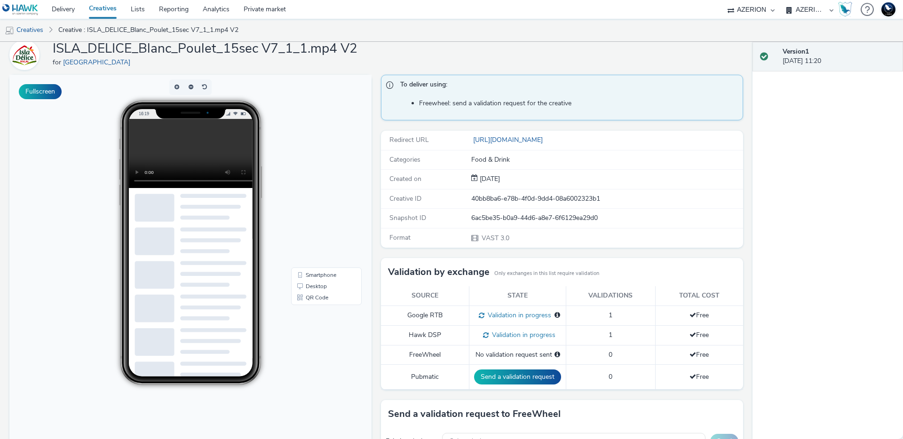
scroll to position [79, 0]
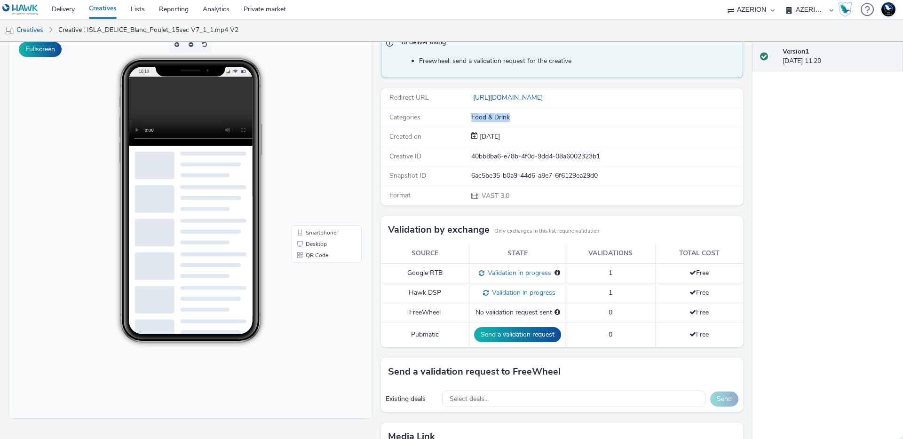
drag, startPoint x: 432, startPoint y: 116, endPoint x: 506, endPoint y: 124, distance: 74.3
click at [506, 124] on div "Categories Food & Drink" at bounding box center [562, 117] width 362 height 19
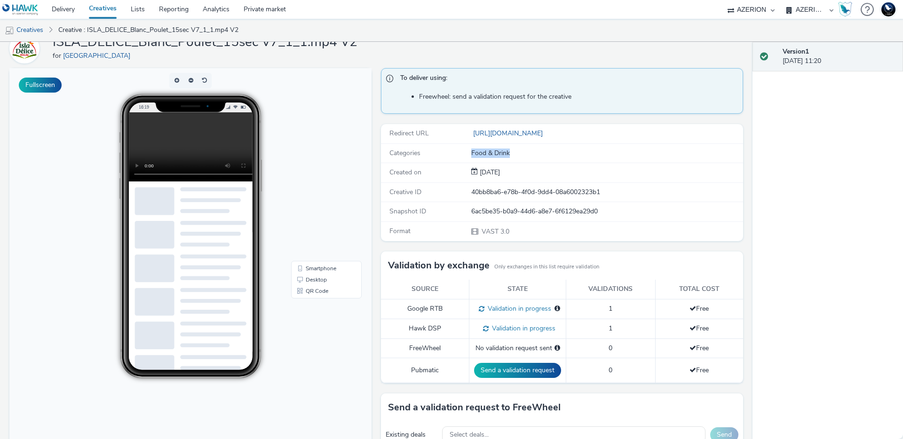
scroll to position [0, 0]
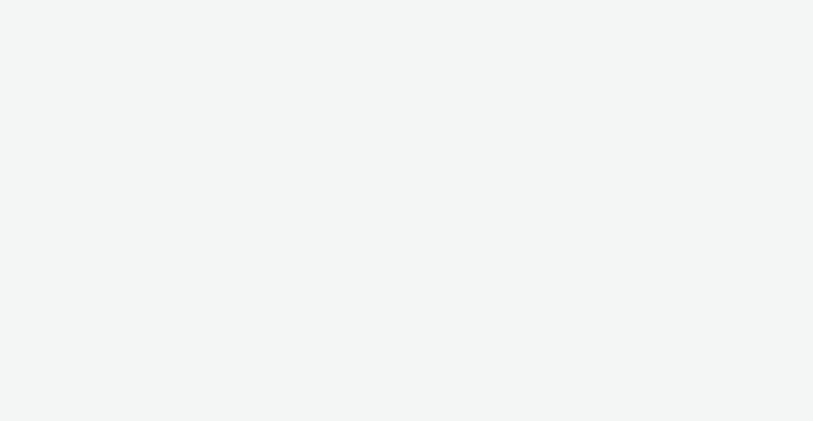
select select "47c37c18-910e-43a3-bb91-a2beb2847406"
select select "b1b940d3-d05b-48b5-821e-f328c33b988b"
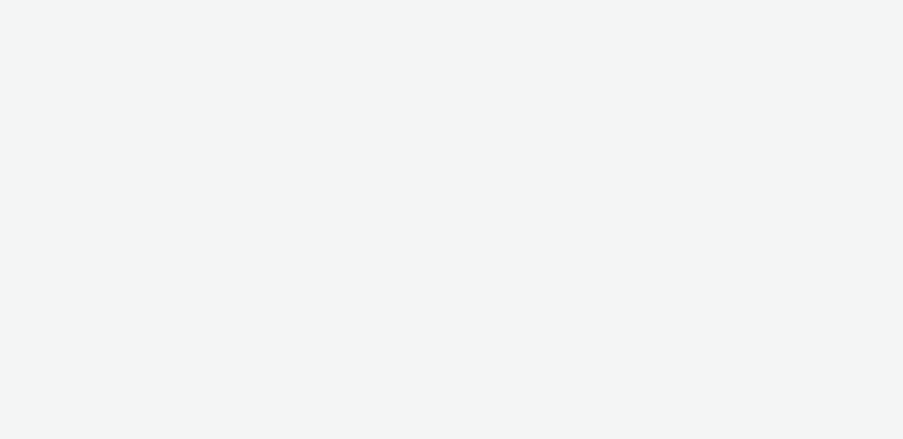
select select "47c37c18-910e-43a3-bb91-a2beb2847406"
select select "b1b940d3-d05b-48b5-821e-f328c33b988b"
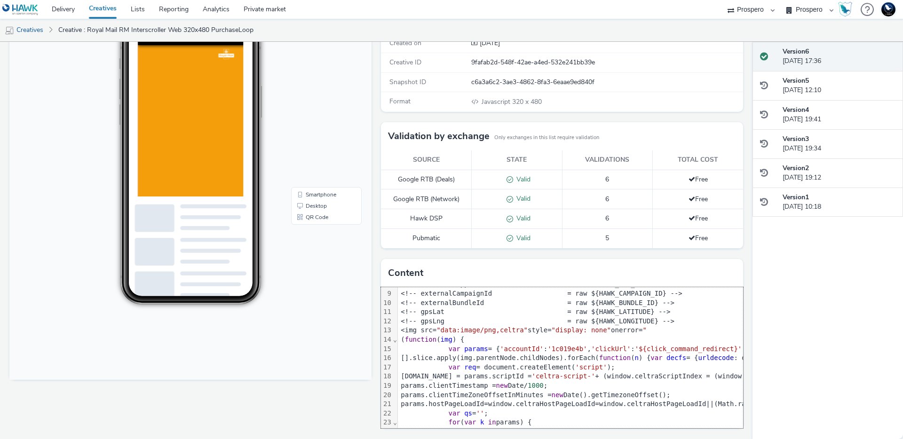
scroll to position [165, 0]
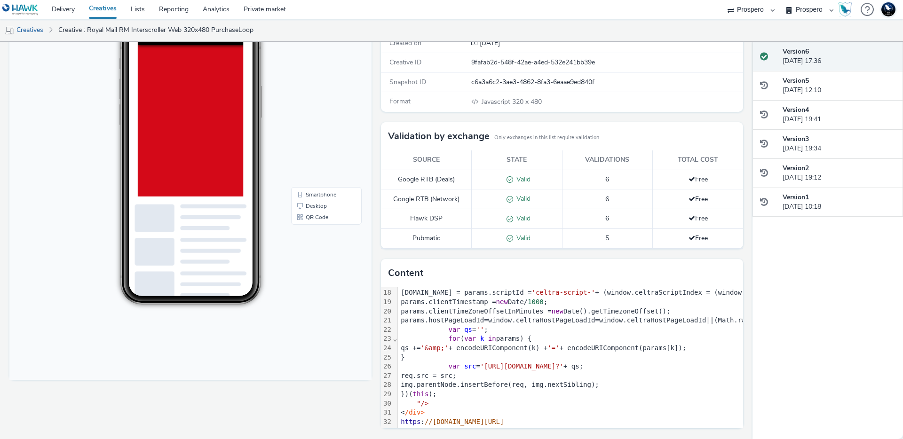
drag, startPoint x: 806, startPoint y: 289, endPoint x: 610, endPoint y: 377, distance: 215.2
click at [610, 377] on div "Enabled Version 6 - Created on [DATE] Royal Mail RM Interscroller Web 320x480 P…" at bounding box center [451, 241] width 903 height 398
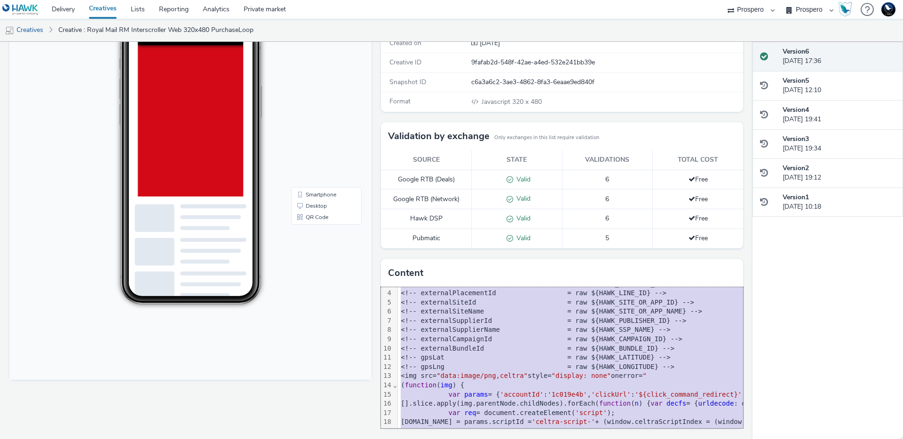
scroll to position [0, 0]
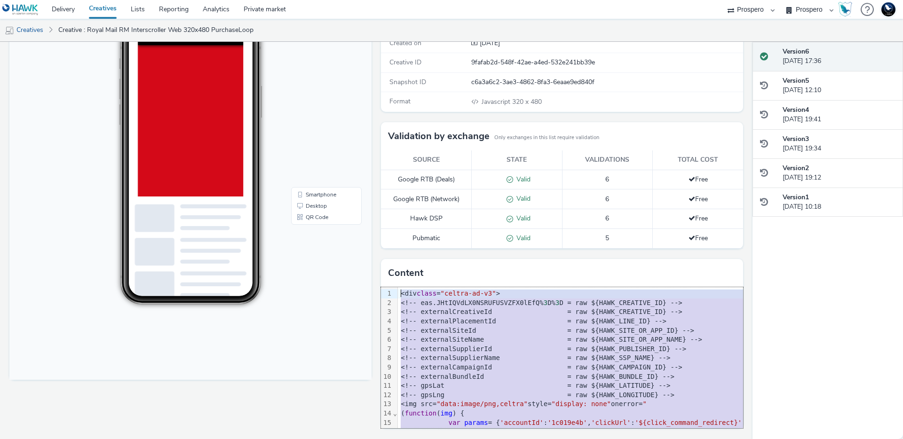
drag, startPoint x: 575, startPoint y: 418, endPoint x: 408, endPoint y: 267, distance: 225.5
click at [408, 267] on div "Content 99 1 2 3 4 5 6 7 8 9 10 11 12 13 14 15 16 17 18 19 20 21 22 23 24 25 26…" at bounding box center [562, 343] width 362 height 169
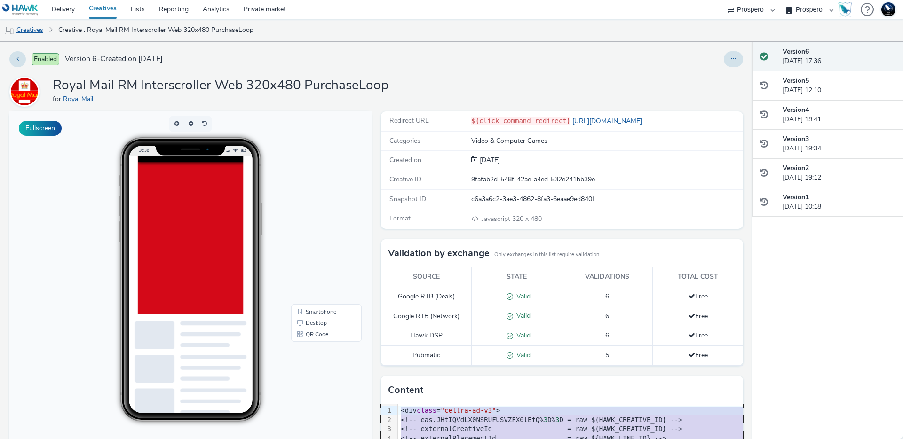
click at [29, 30] on link "Creatives" at bounding box center [24, 30] width 48 height 23
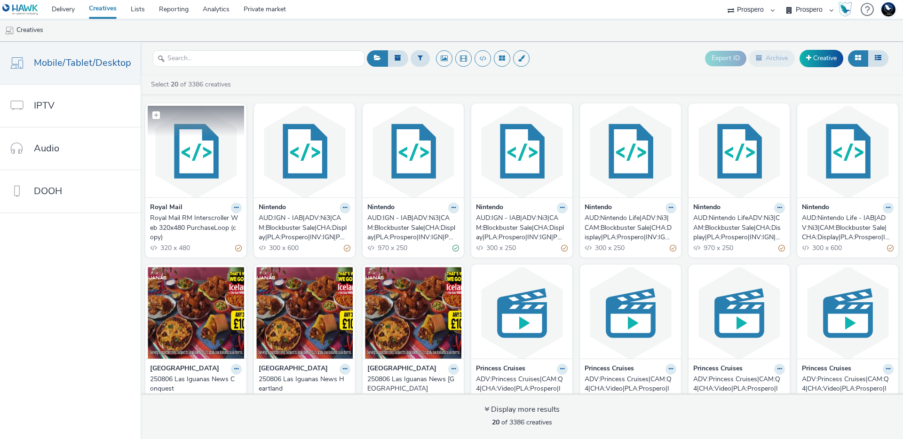
click at [171, 151] on img at bounding box center [196, 152] width 96 height 92
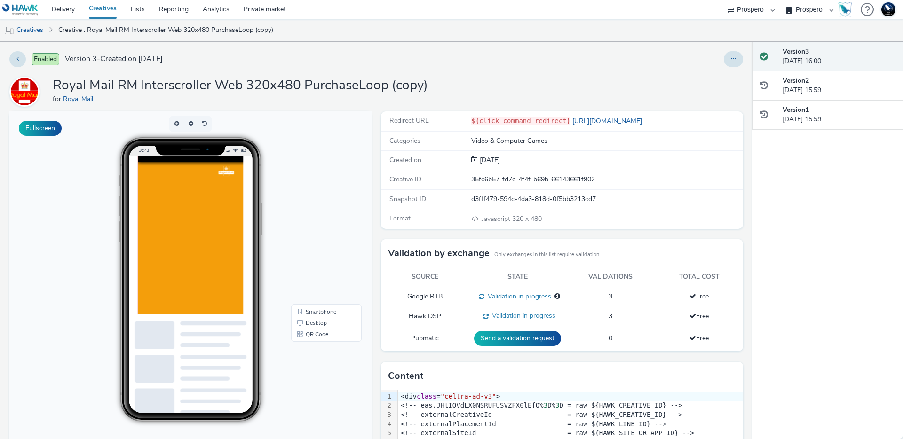
click at [397, 86] on h1 "Royal Mail RM Interscroller Web 320x480 PurchaseLoop (copy)" at bounding box center [240, 86] width 375 height 18
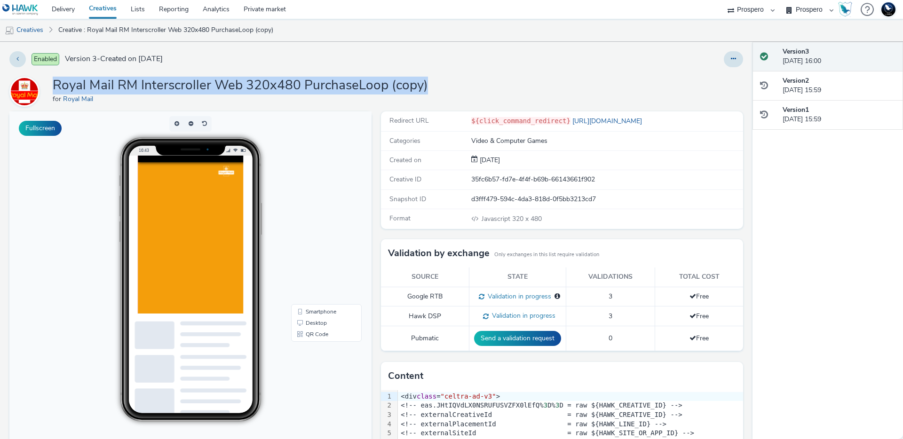
click at [397, 86] on h1 "Royal Mail RM Interscroller Web 320x480 PurchaseLoop (copy)" at bounding box center [240, 86] width 375 height 18
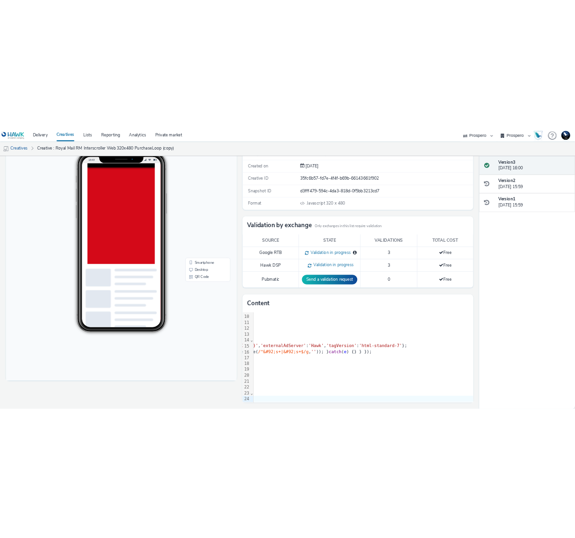
scroll to position [32, 0]
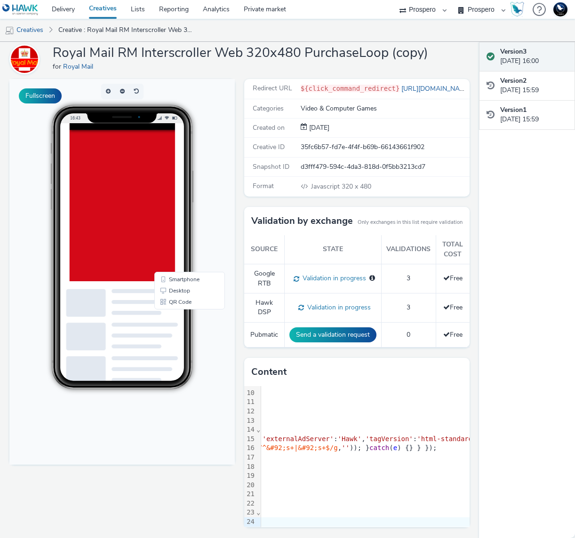
click at [187, 245] on div at bounding box center [356, 392] width 575 height 539
